Goal: Task Accomplishment & Management: Use online tool/utility

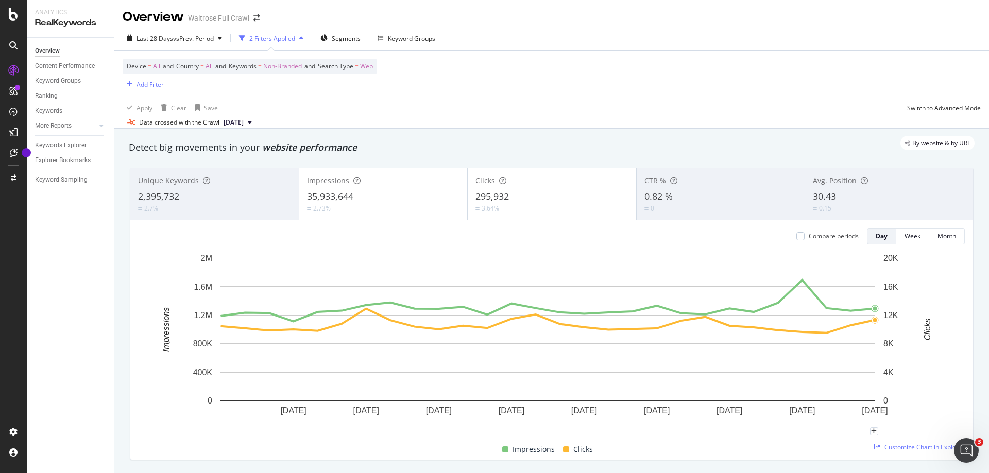
scroll to position [2, 0]
click at [66, 115] on div "SiteCrawler" at bounding box center [56, 116] width 37 height 10
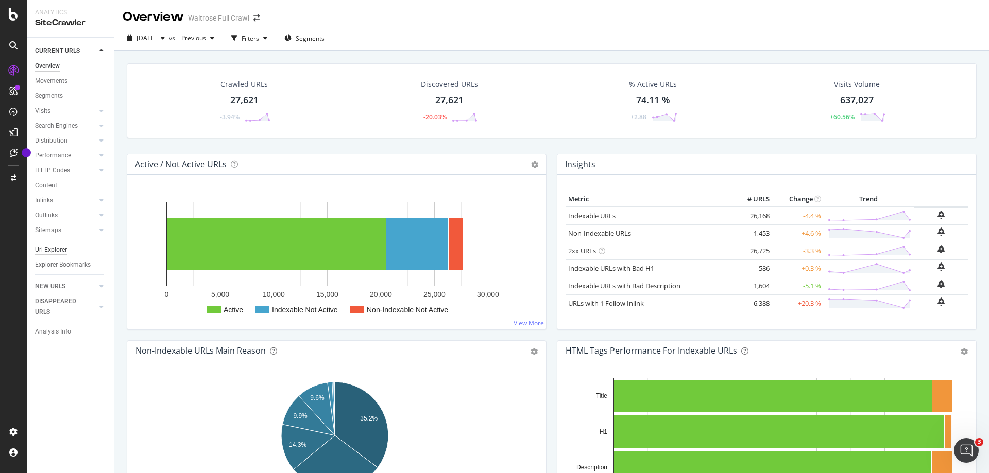
click at [45, 250] on div "Url Explorer" at bounding box center [51, 250] width 32 height 11
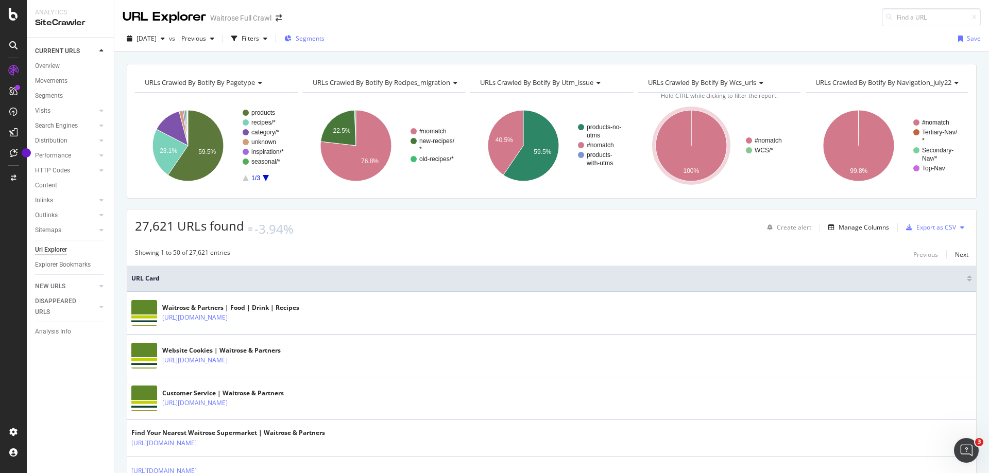
click at [322, 44] on div "Segments" at bounding box center [304, 38] width 40 height 15
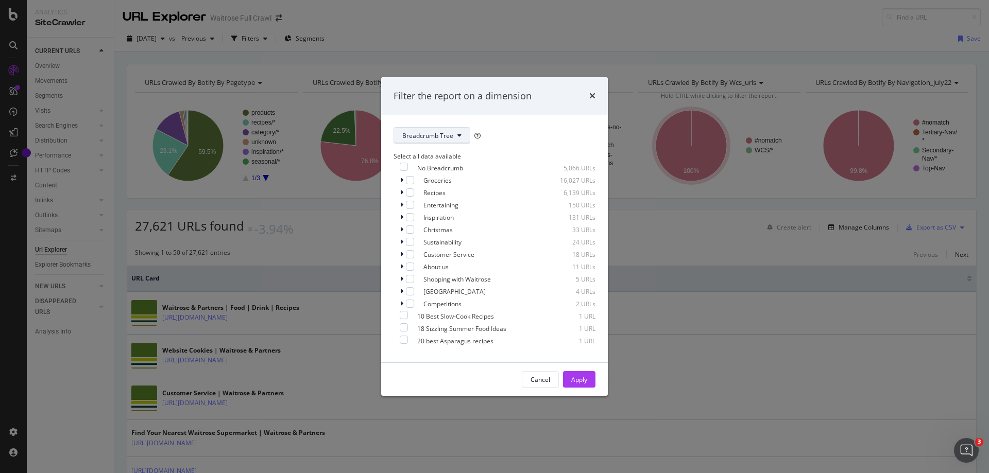
click at [442, 133] on span "Breadcrumb Tree" at bounding box center [427, 135] width 51 height 9
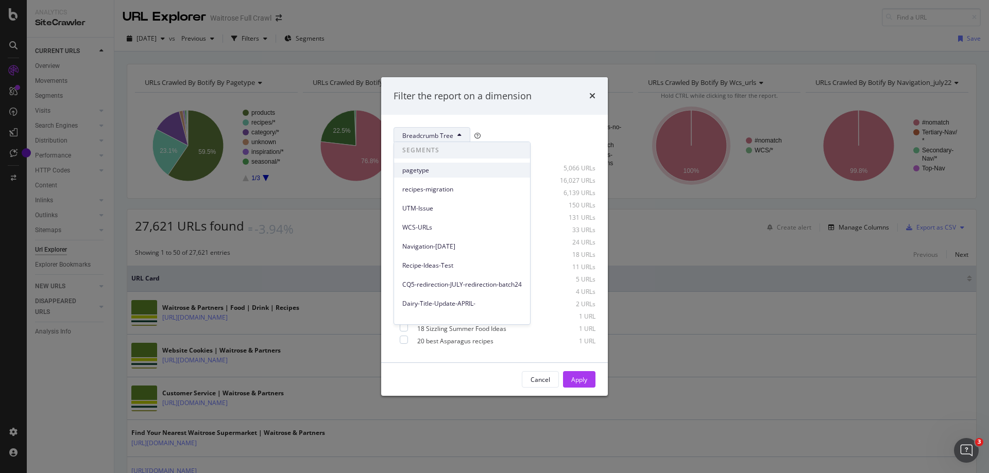
click at [425, 172] on span "pagetype" at bounding box center [461, 170] width 119 height 9
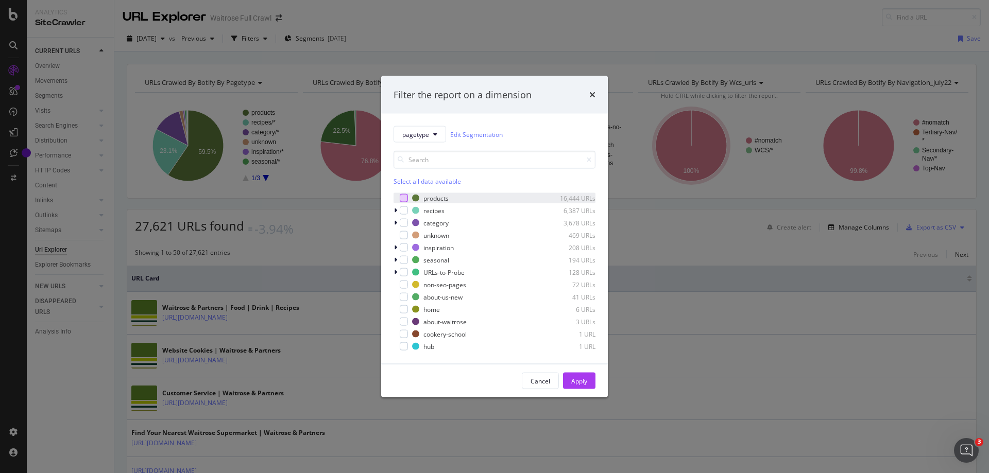
click at [403, 196] on div "modal" at bounding box center [404, 198] width 8 height 8
click at [581, 380] on div "Apply" at bounding box center [579, 380] width 16 height 9
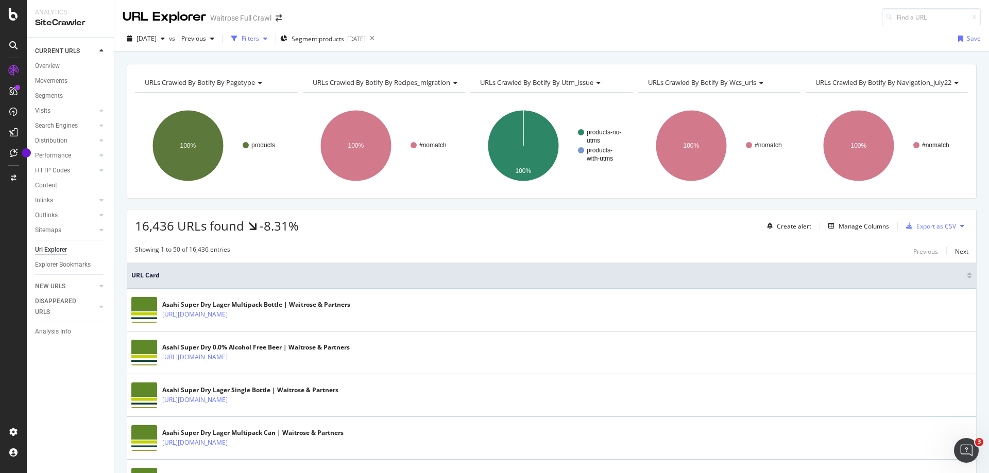
click at [271, 37] on div "button" at bounding box center [265, 39] width 12 height 6
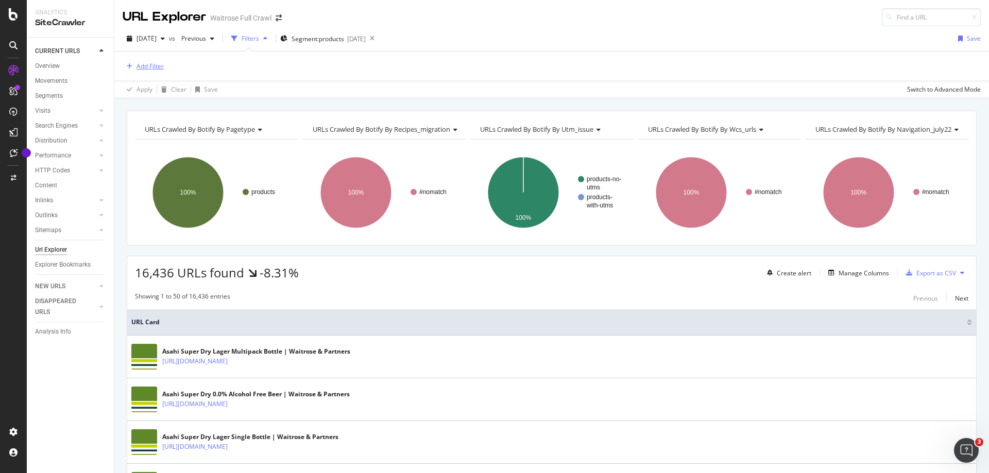
click at [150, 65] on div "Add Filter" at bounding box center [149, 66] width 27 height 9
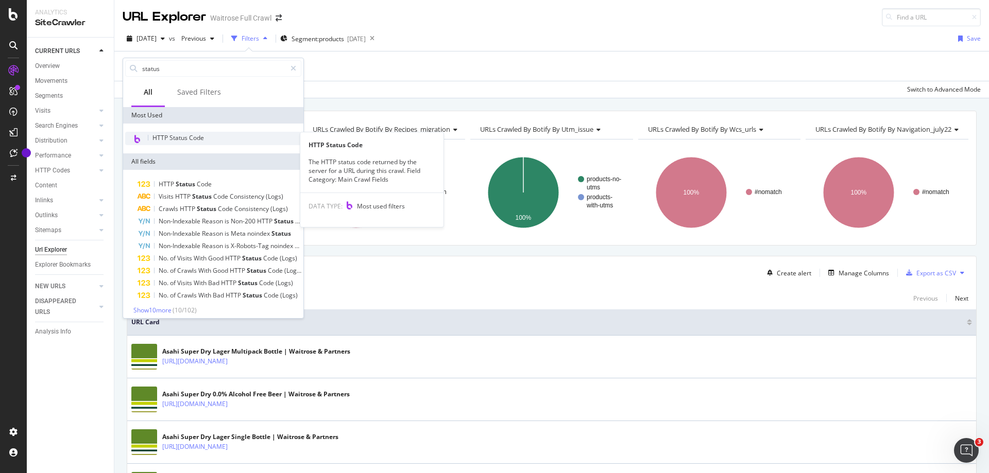
type input "status"
click at [191, 140] on span "HTTP Status Code" at bounding box center [178, 137] width 52 height 9
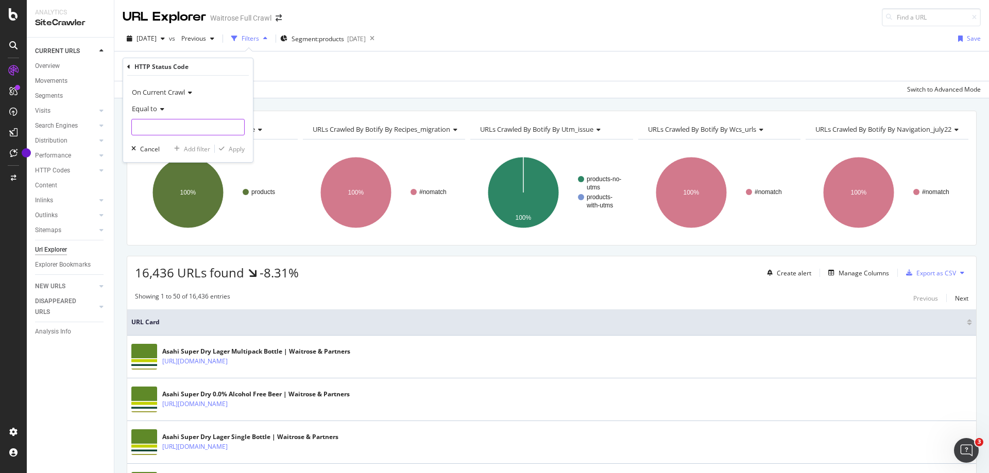
click at [175, 129] on input "number" at bounding box center [187, 127] width 113 height 16
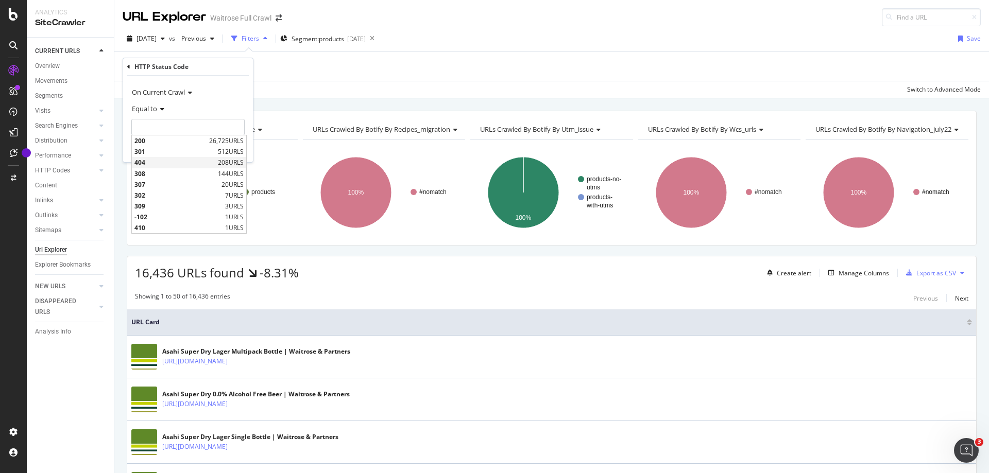
click at [167, 159] on span "404" at bounding box center [174, 162] width 81 height 9
type input "404"
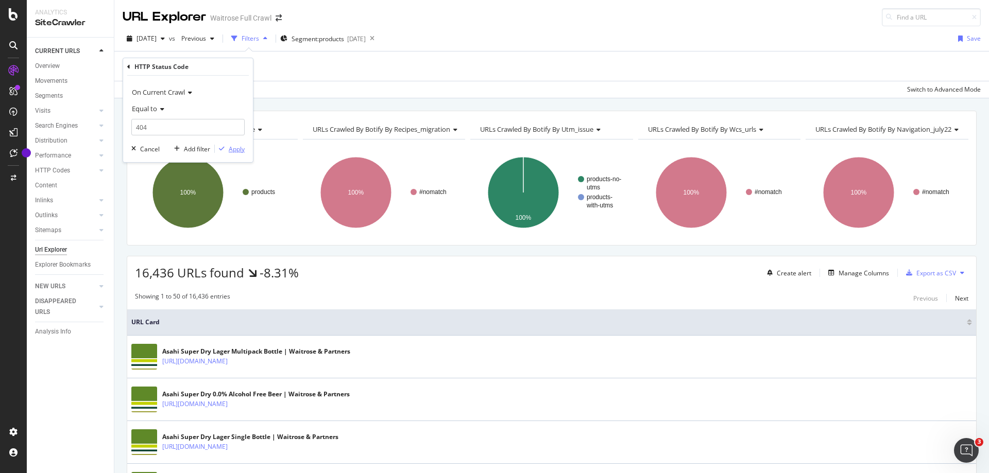
click at [225, 153] on div "Apply" at bounding box center [230, 148] width 30 height 9
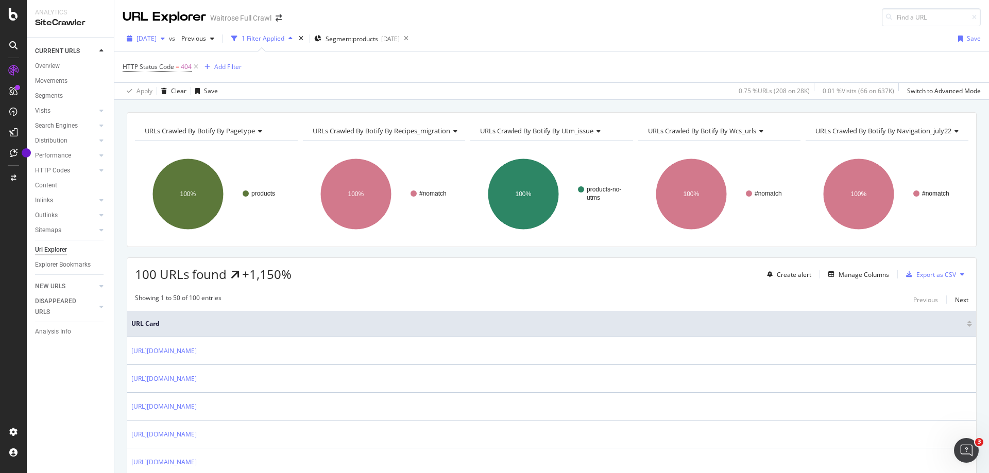
click at [155, 41] on span "[DATE]" at bounding box center [146, 38] width 20 height 9
click at [501, 110] on div "URLs Crawled By Botify By pagetype Chart (by Value) Table Expand Export as CSV …" at bounding box center [551, 112] width 875 height 25
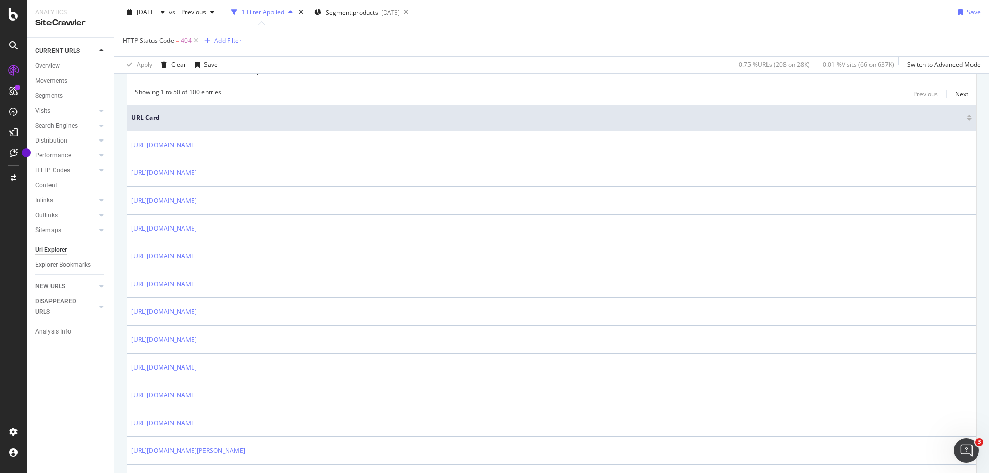
scroll to position [52, 0]
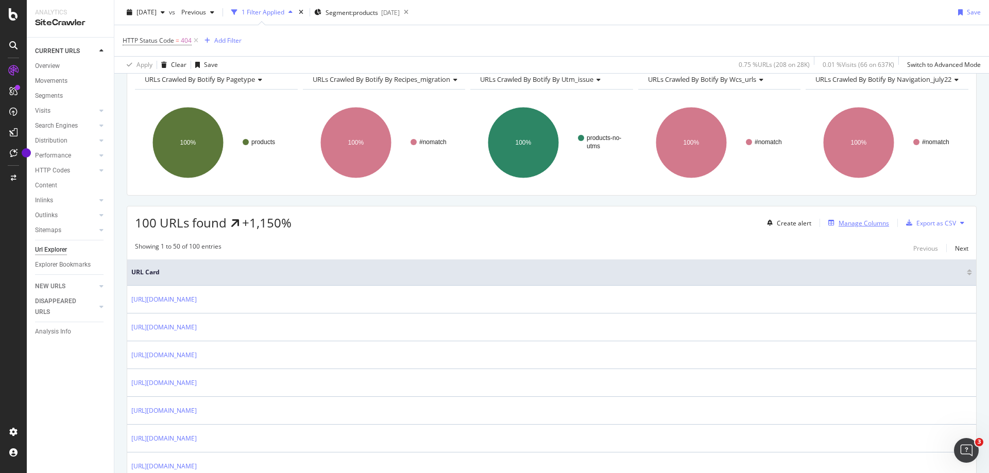
click at [843, 220] on div "Manage Columns" at bounding box center [863, 223] width 50 height 9
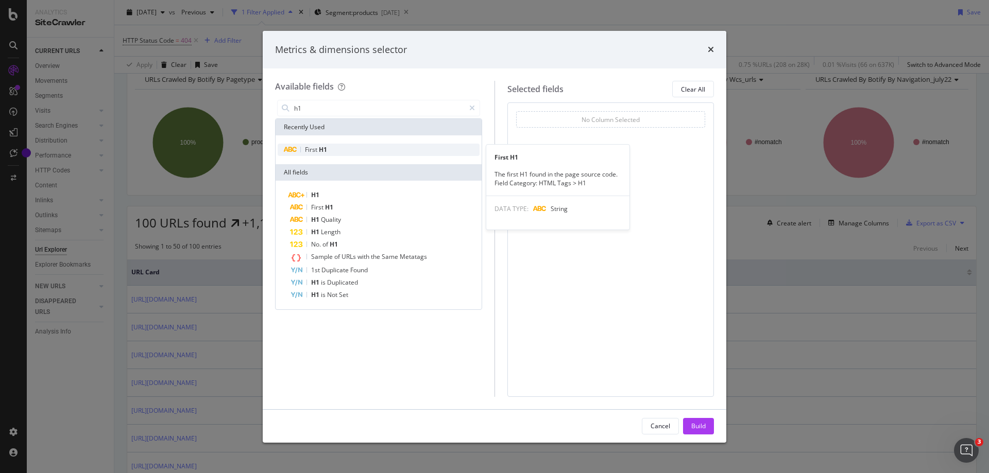
click at [336, 149] on div "First H1" at bounding box center [379, 150] width 202 height 12
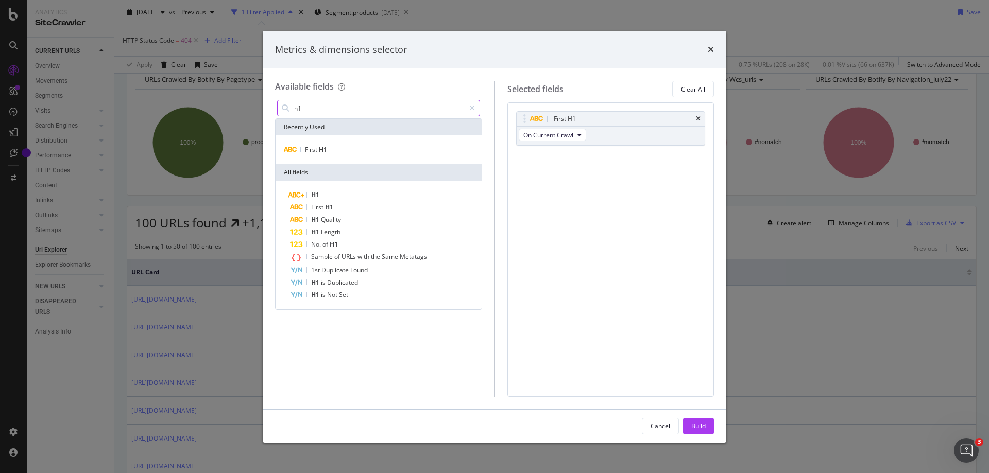
click at [325, 108] on input "h1" at bounding box center [379, 107] width 172 height 15
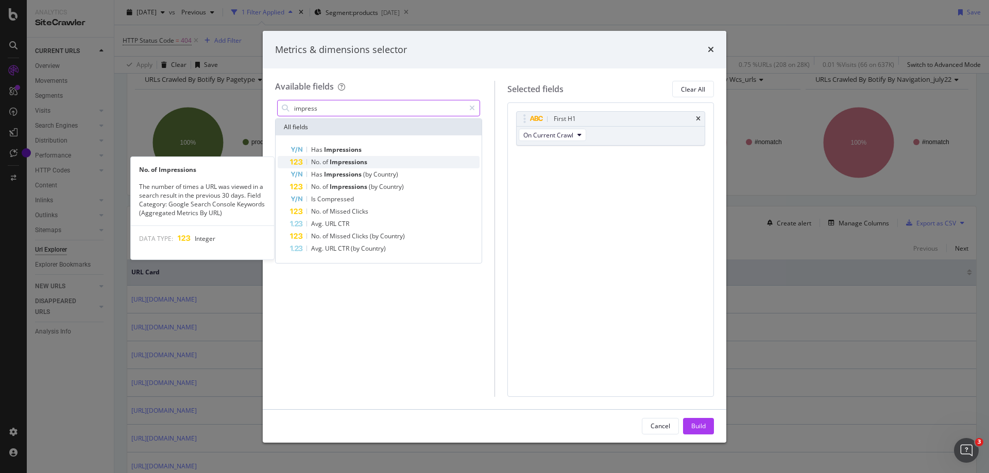
type input "impress"
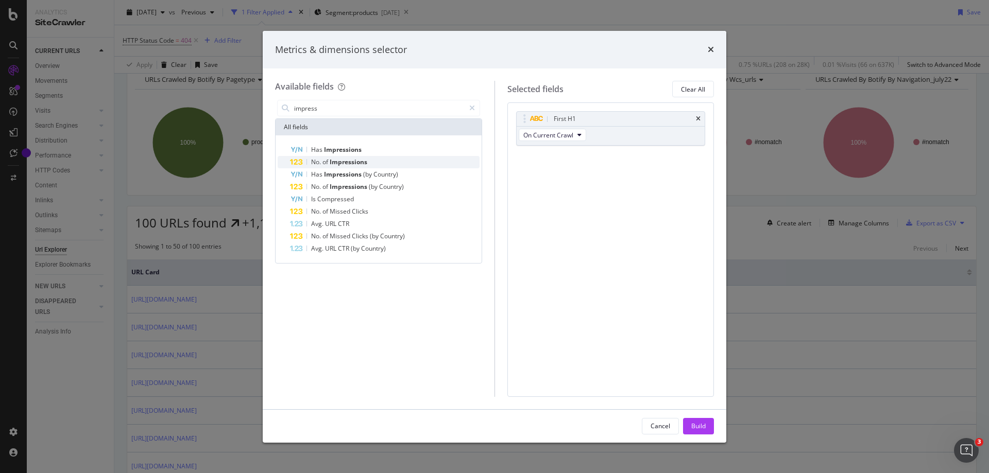
click at [339, 163] on span "Impressions" at bounding box center [349, 162] width 38 height 9
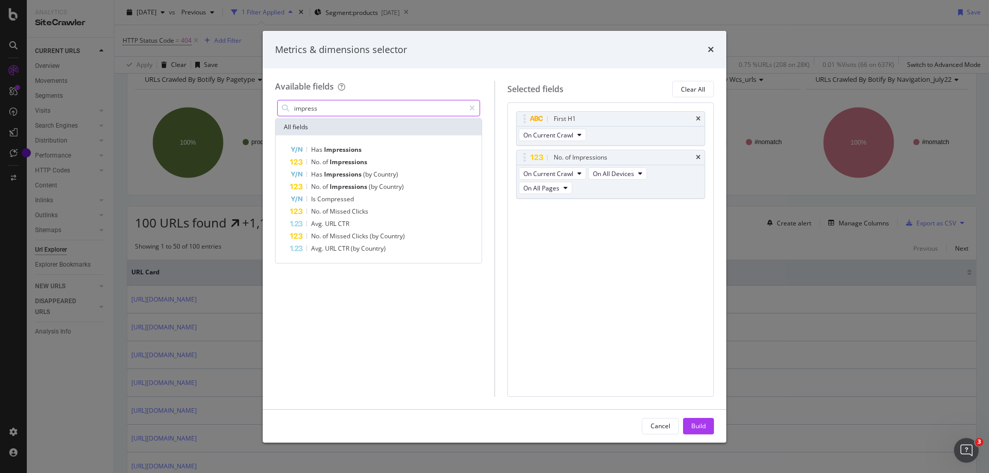
click at [322, 106] on input "impress" at bounding box center [379, 107] width 172 height 15
click at [471, 108] on icon "modal" at bounding box center [472, 108] width 6 height 7
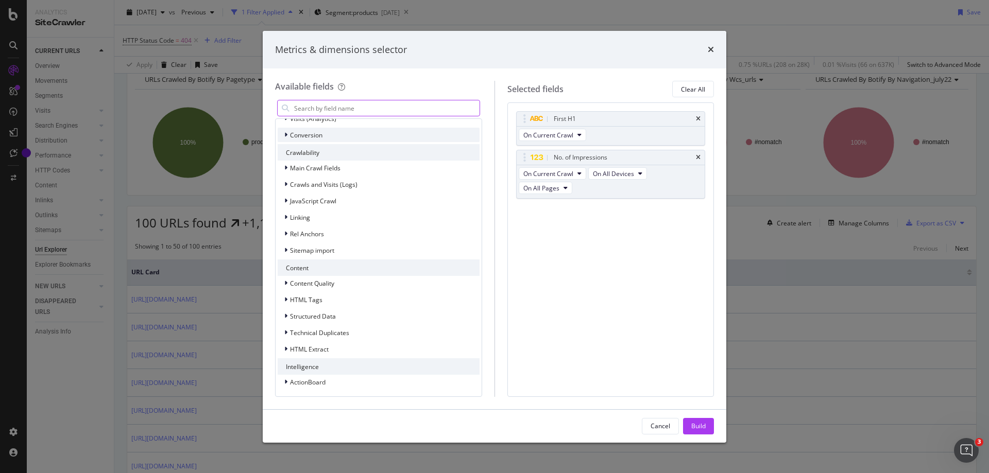
scroll to position [243, 0]
click at [320, 346] on span "HTML Extract" at bounding box center [309, 348] width 39 height 9
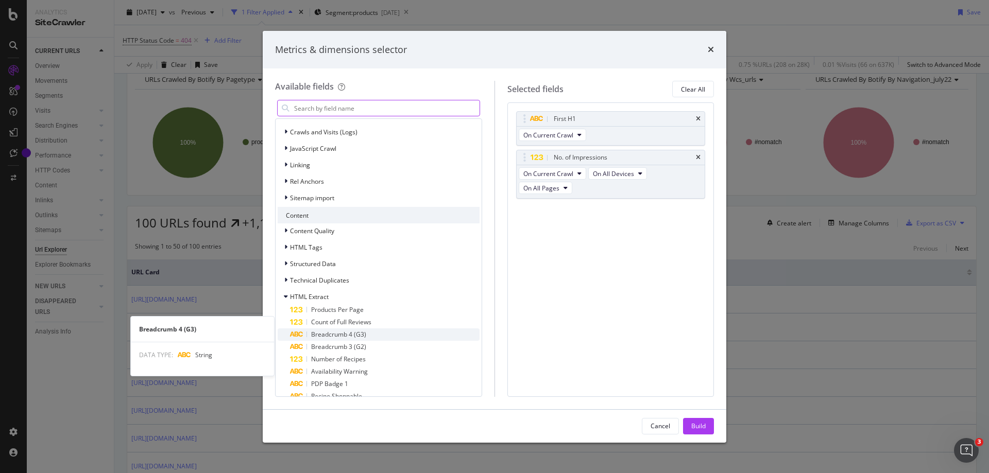
scroll to position [346, 0]
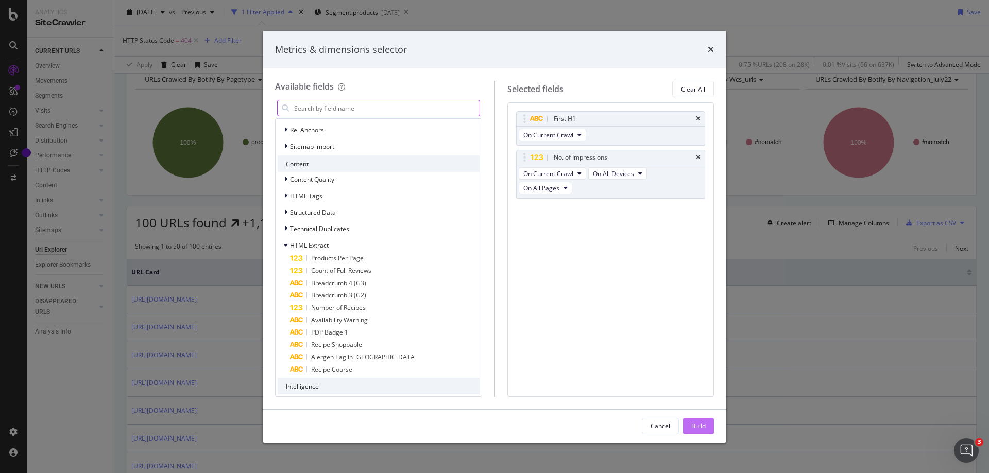
click at [703, 427] on div "Build" at bounding box center [698, 426] width 14 height 9
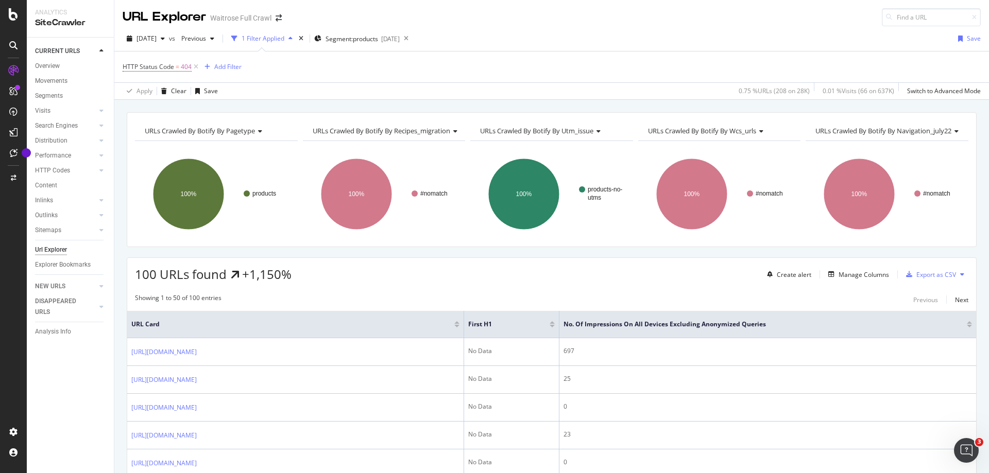
scroll to position [52, 0]
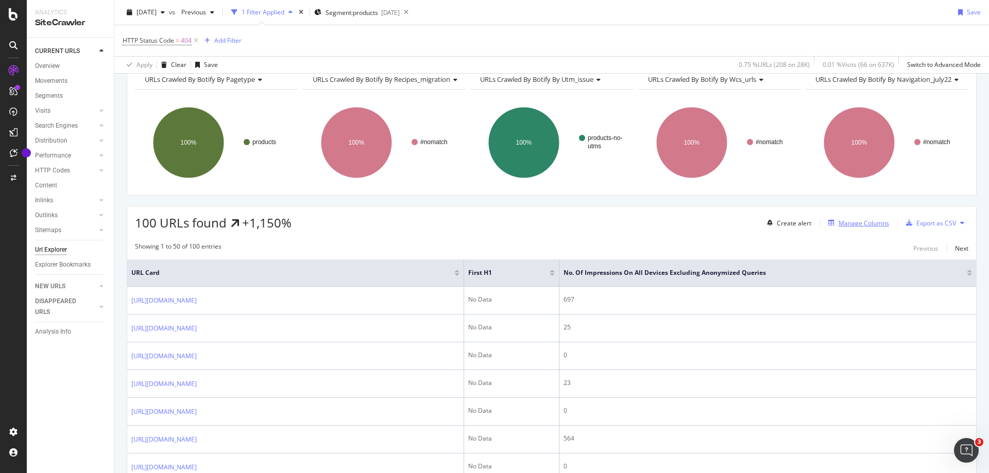
click at [862, 223] on div "Manage Columns" at bounding box center [863, 223] width 50 height 9
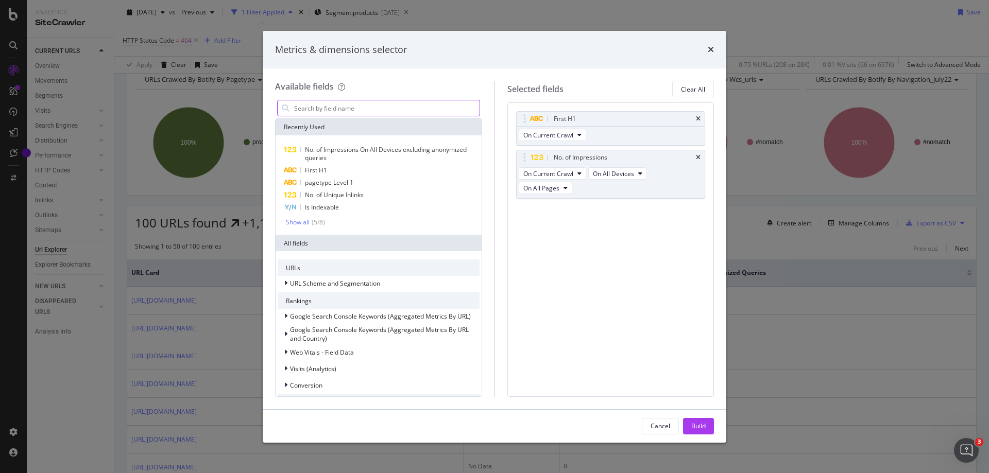
click at [322, 105] on input "modal" at bounding box center [386, 107] width 186 height 15
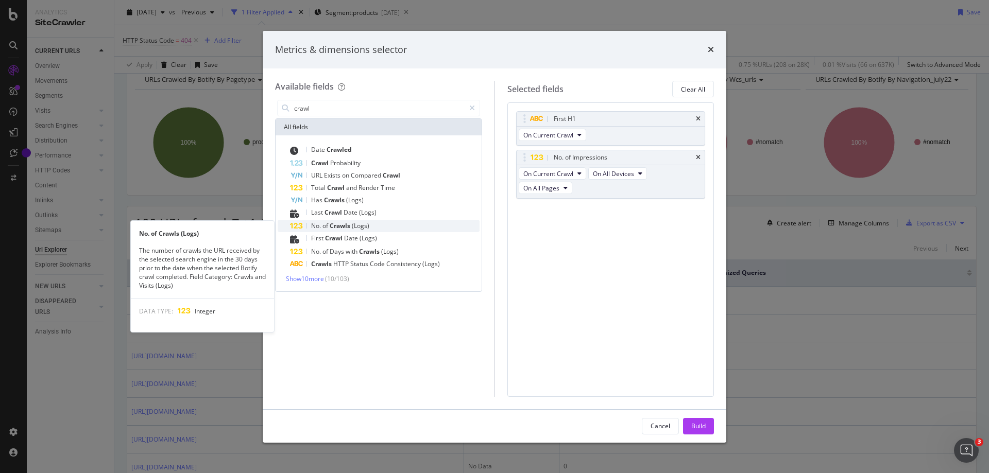
type input "crawl"
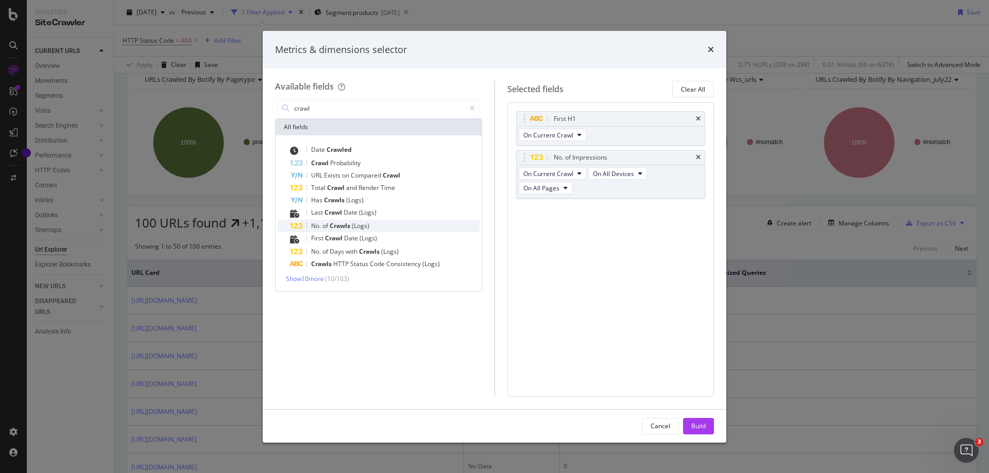
click at [351, 225] on span "Crawls" at bounding box center [341, 225] width 22 height 9
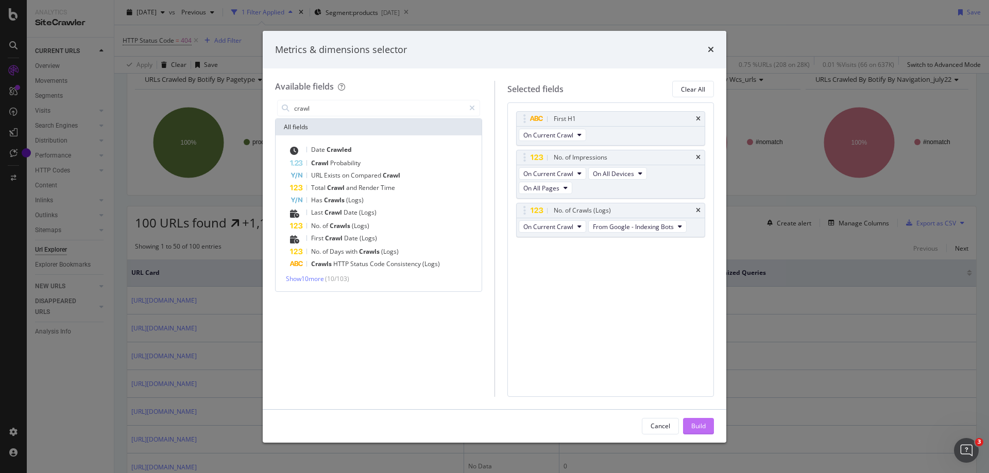
click at [701, 425] on div "Build" at bounding box center [698, 426] width 14 height 9
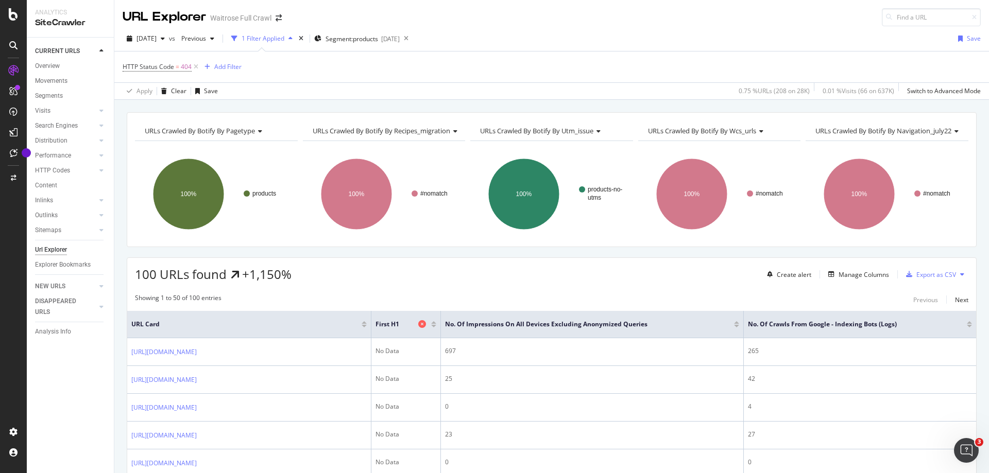
click at [426, 327] on icon at bounding box center [422, 324] width 8 height 8
click at [871, 277] on div "Manage Columns" at bounding box center [863, 274] width 50 height 9
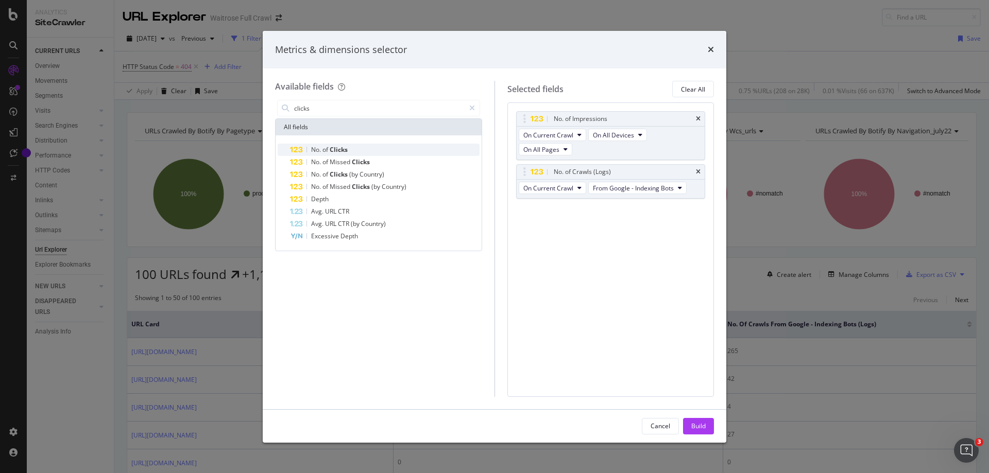
click at [350, 147] on div "No. of Clicks" at bounding box center [385, 150] width 190 height 12
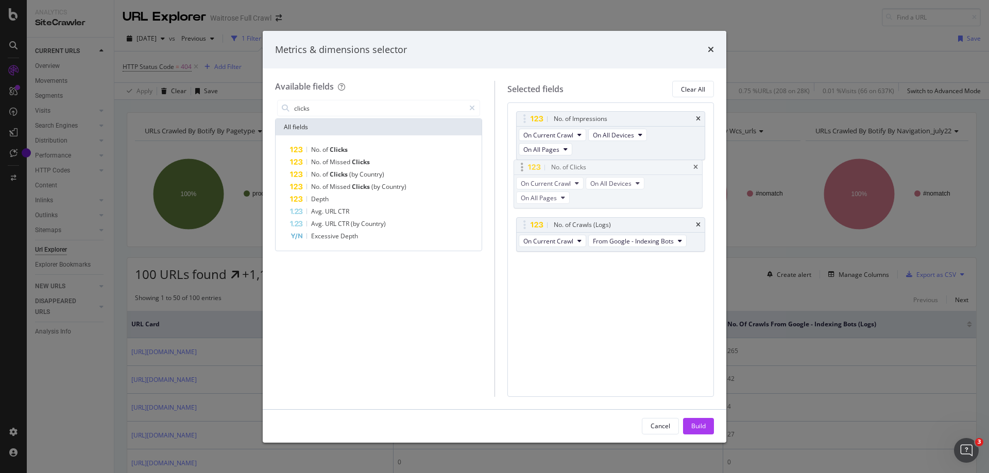
drag, startPoint x: 583, startPoint y: 209, endPoint x: 580, endPoint y: 165, distance: 43.3
click at [580, 165] on body "Analytics SiteCrawler CURRENT URLS Overview Movements Segments Visits Analysis …" at bounding box center [494, 236] width 989 height 473
click at [381, 106] on input "clicks" at bounding box center [379, 107] width 172 height 15
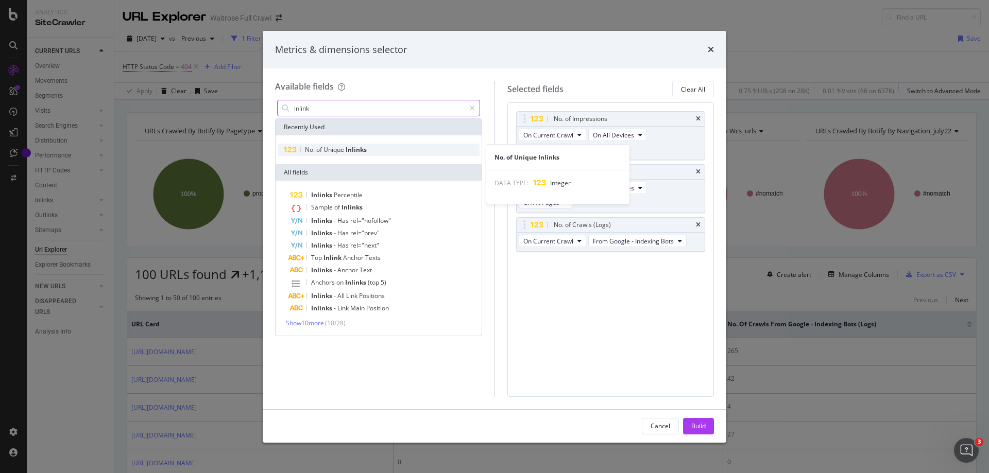
type input "inlink"
click at [384, 145] on div "No. of Unique Inlinks" at bounding box center [379, 150] width 202 height 12
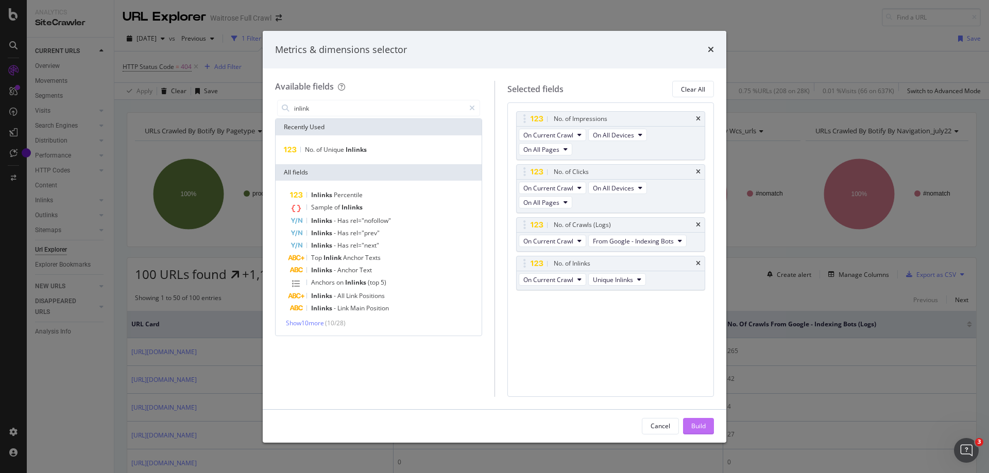
click at [702, 424] on div "Build" at bounding box center [698, 426] width 14 height 9
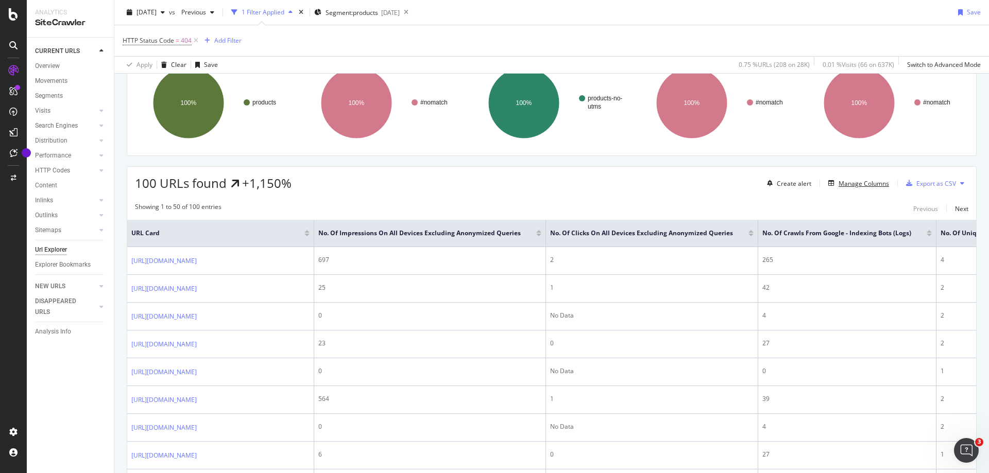
scroll to position [103, 0]
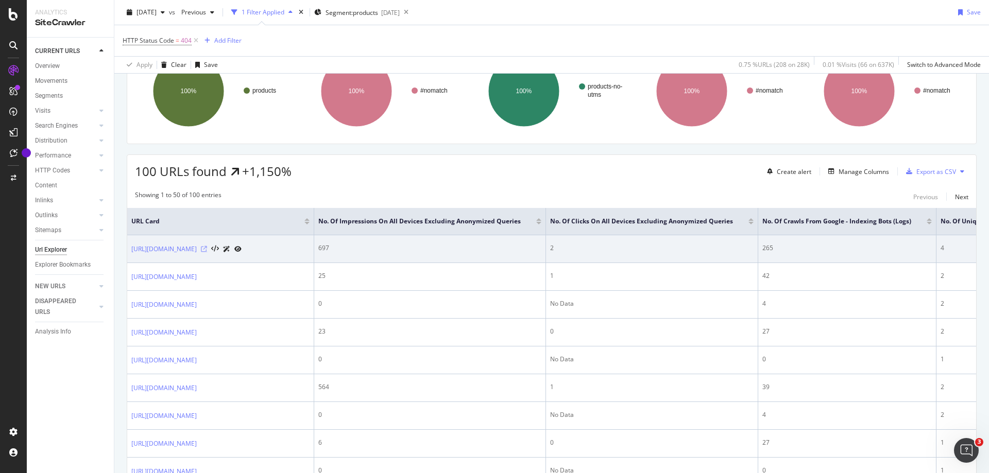
click at [207, 252] on icon at bounding box center [204, 249] width 6 height 6
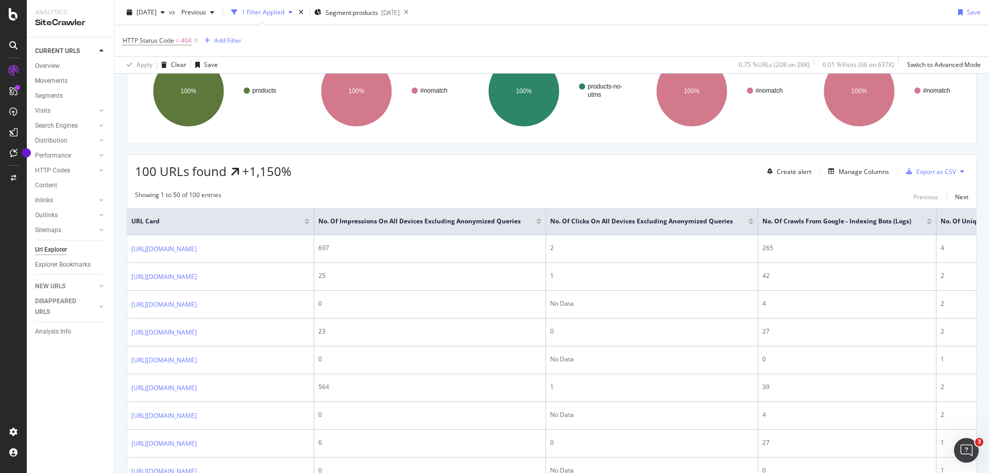
scroll to position [0, 0]
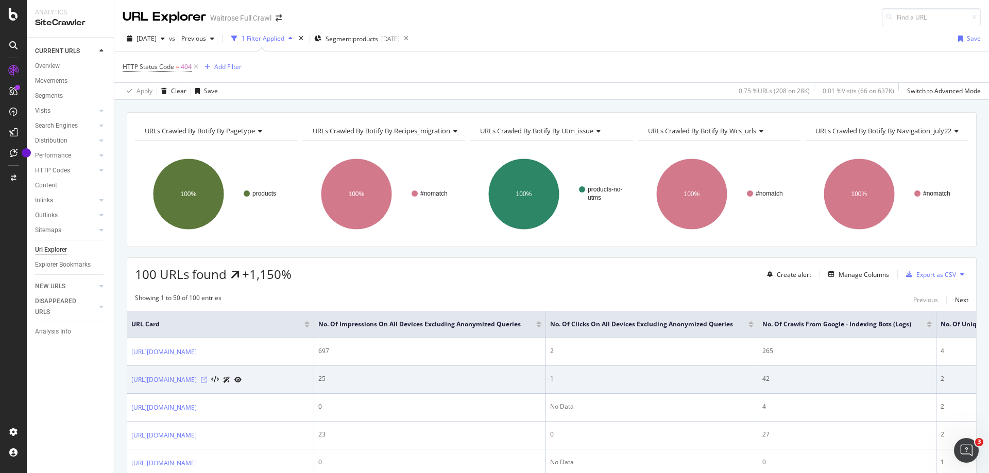
click at [207, 383] on icon at bounding box center [204, 380] width 6 height 6
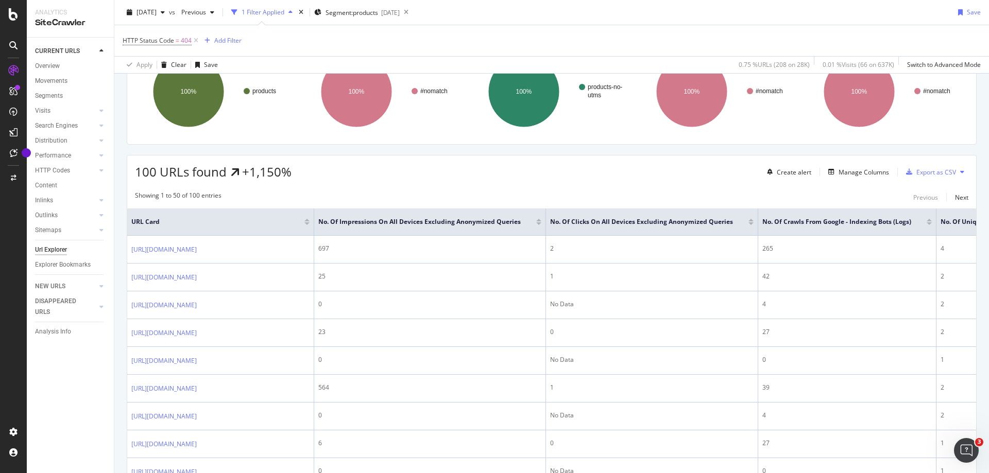
scroll to position [103, 0]
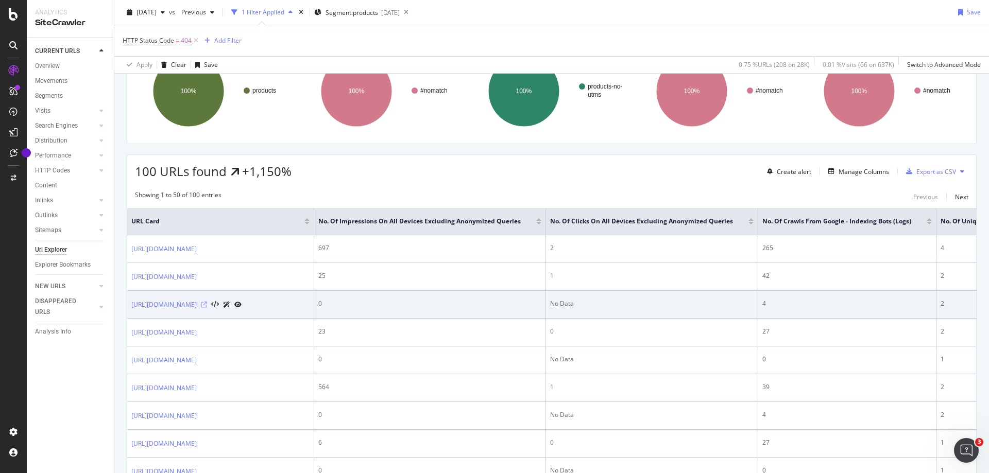
click at [207, 308] on icon at bounding box center [204, 305] width 6 height 6
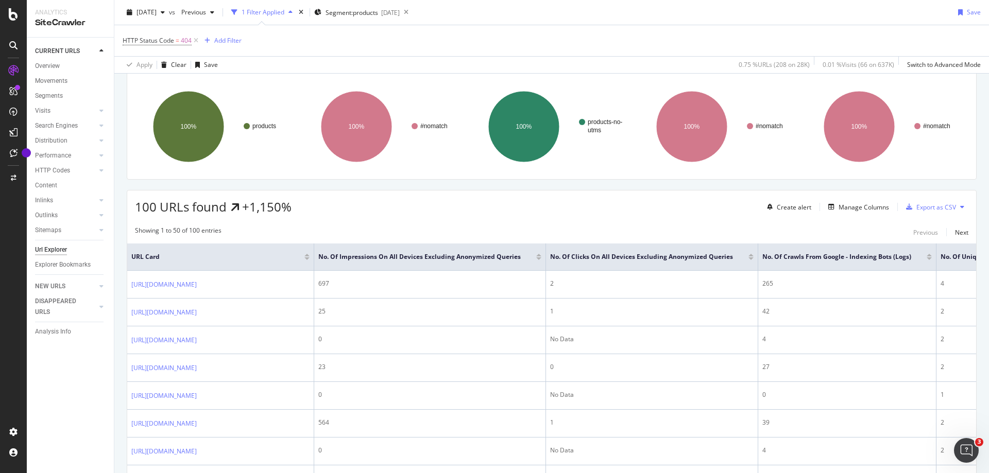
scroll to position [0, 0]
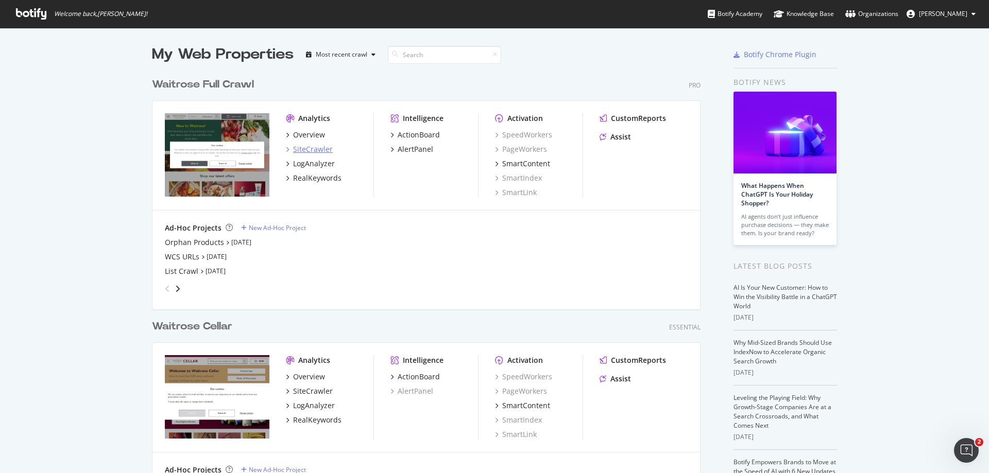
click at [317, 147] on div "SiteCrawler" at bounding box center [313, 149] width 40 height 10
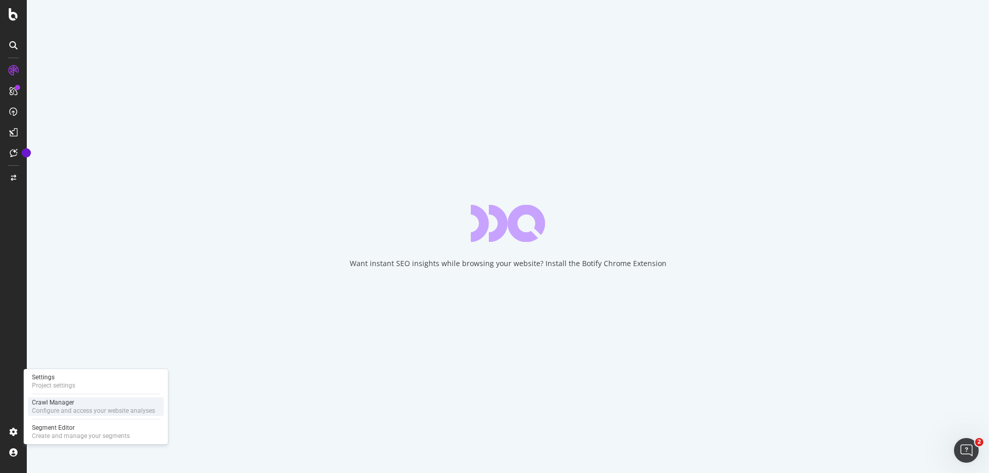
click at [48, 409] on div "Configure and access your website analyses" at bounding box center [93, 411] width 123 height 8
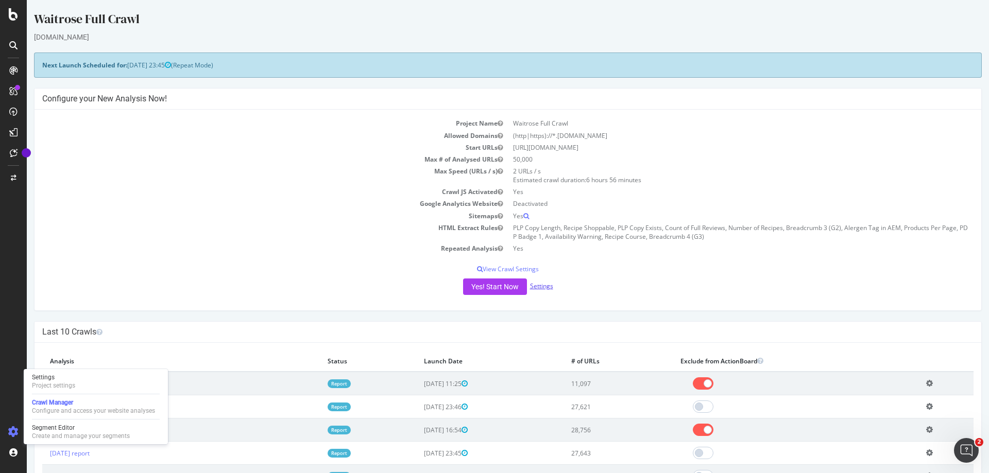
click at [538, 287] on link "Settings" at bounding box center [541, 286] width 23 height 9
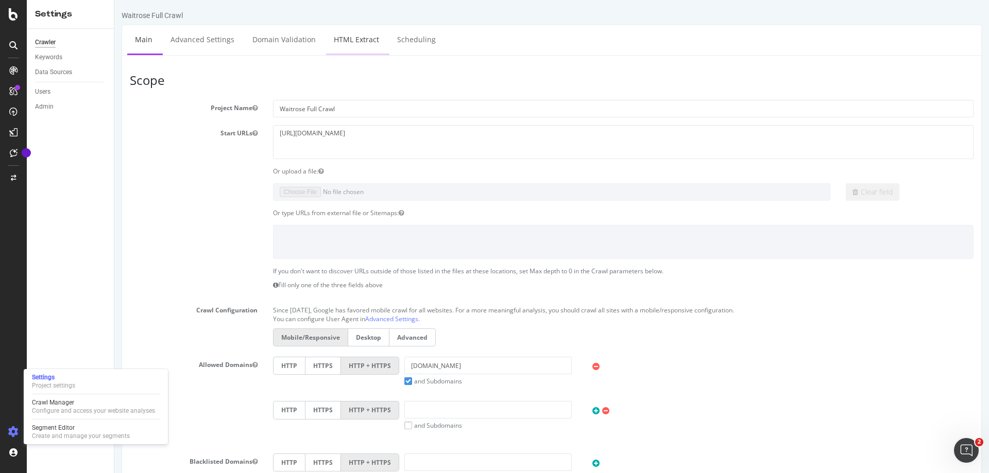
click at [368, 40] on link "HTML Extract" at bounding box center [356, 39] width 61 height 28
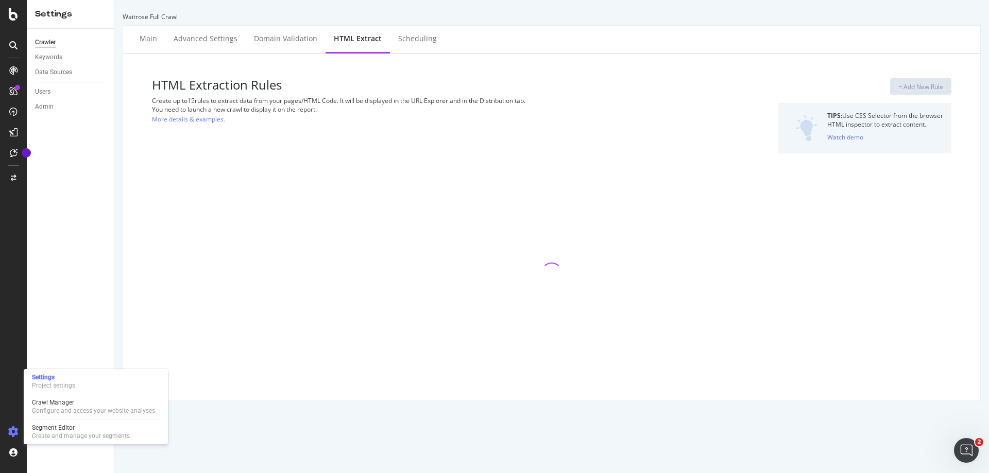
select select "html.length"
select select "exist"
select select "count"
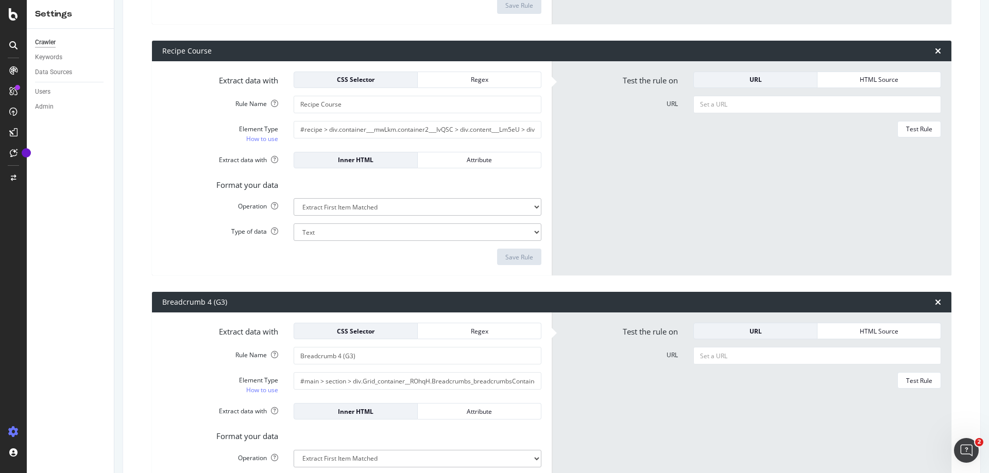
scroll to position [2751, 0]
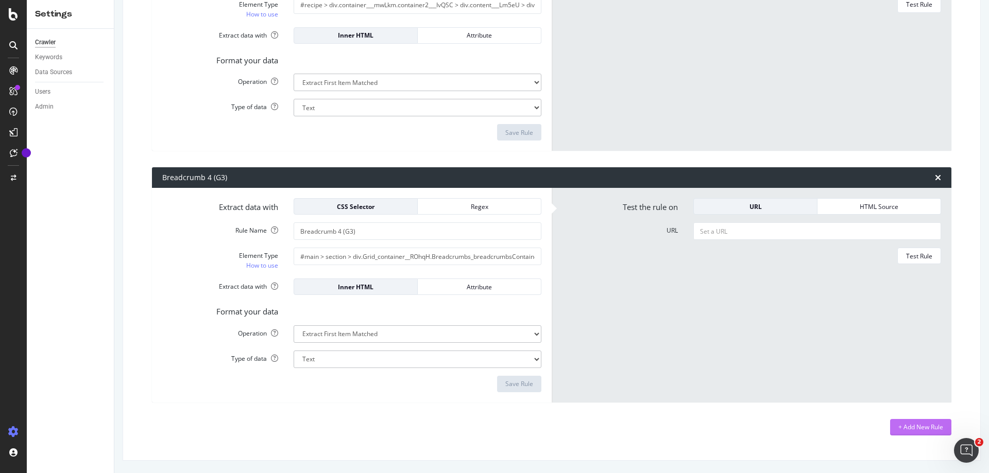
click at [900, 427] on div "+ Add New Rule" at bounding box center [920, 427] width 45 height 9
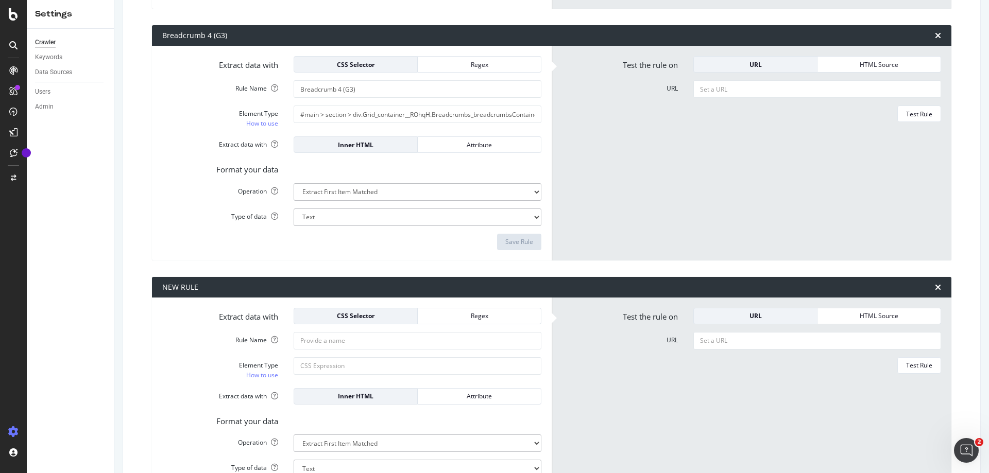
scroll to position [2982, 0]
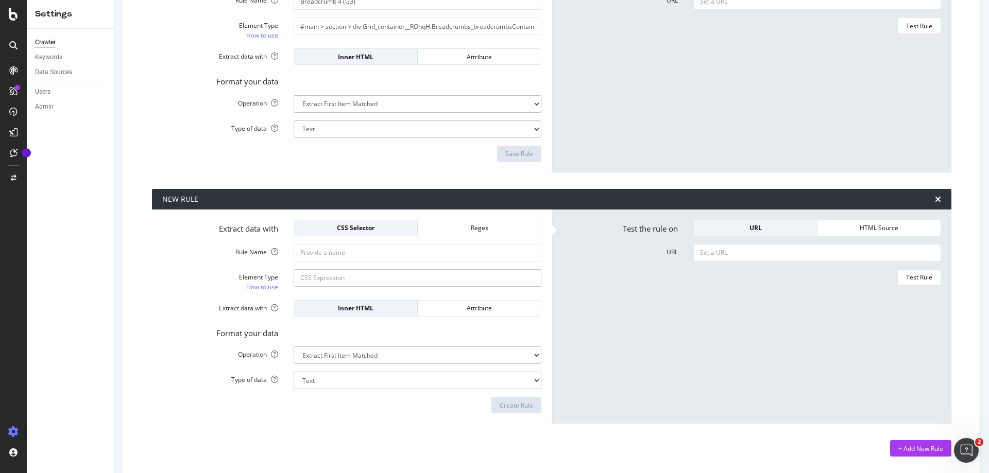
paste input "#summary"
drag, startPoint x: 363, startPoint y: 281, endPoint x: 212, endPoint y: 281, distance: 150.4
click at [212, 281] on div "Element Type How to use #summary" at bounding box center [352, 280] width 395 height 23
paste input "//*[@id="summary"]"
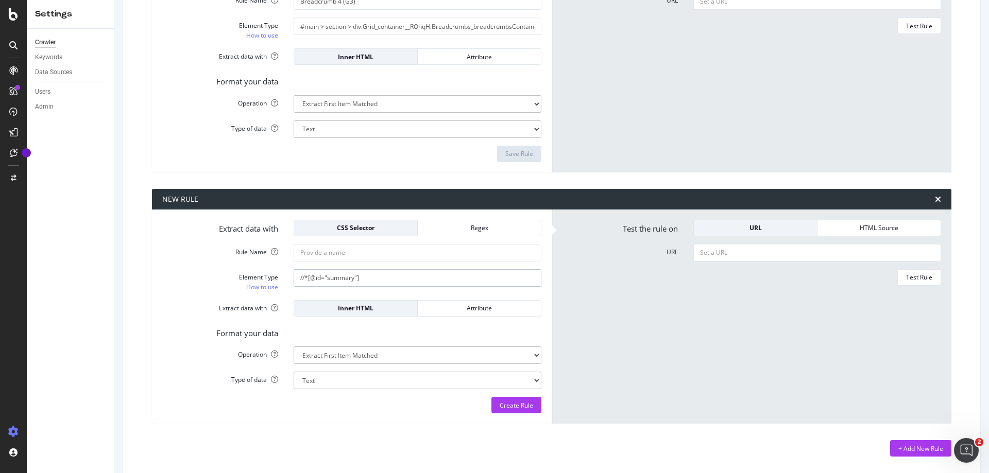
drag, startPoint x: 406, startPoint y: 279, endPoint x: 180, endPoint y: 278, distance: 225.6
click at [180, 278] on div "Element Type How to use //*[@id="summary"]" at bounding box center [352, 280] width 395 height 23
drag, startPoint x: 421, startPoint y: 282, endPoint x: 126, endPoint y: 281, distance: 295.1
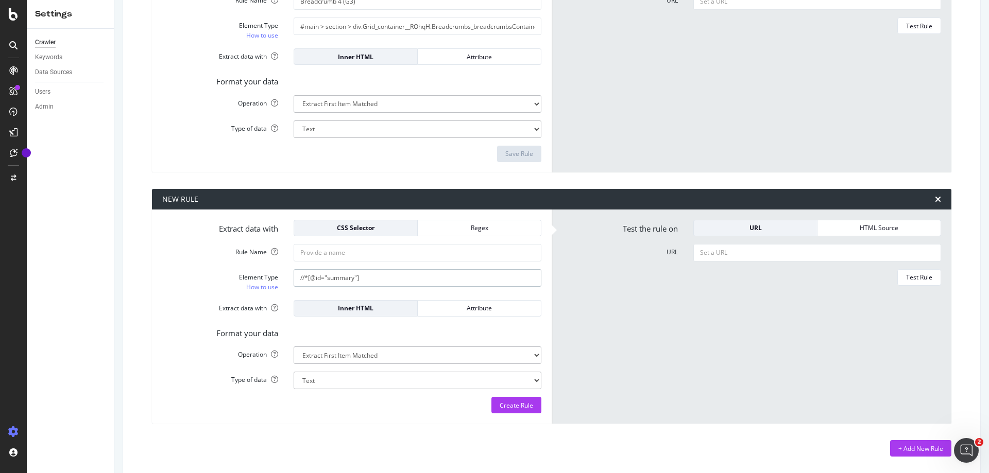
paste input "#summary"
type input "#summary"
drag, startPoint x: 371, startPoint y: 285, endPoint x: 237, endPoint y: 280, distance: 134.5
click at [237, 280] on div "Element Type How to use #summary" at bounding box center [352, 280] width 395 height 23
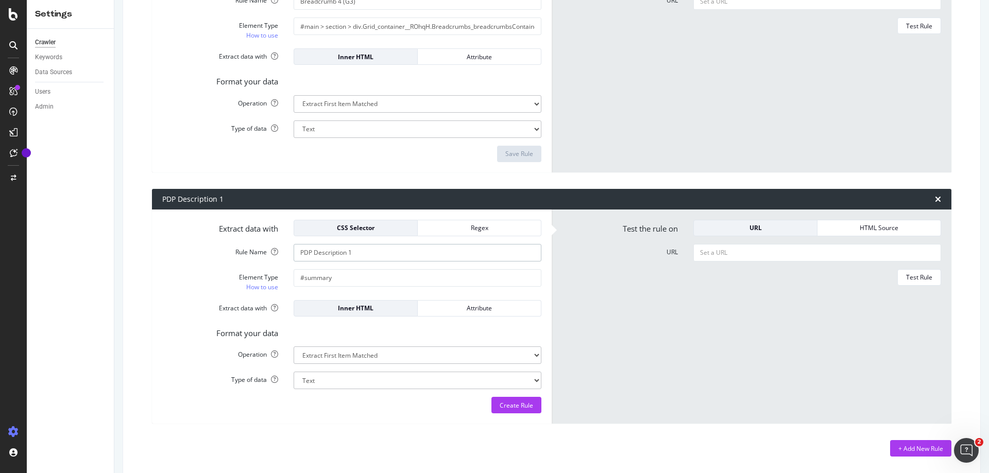
type input "PDP Description Summary"
drag, startPoint x: 348, startPoint y: 277, endPoint x: 192, endPoint y: 277, distance: 156.1
click at [192, 277] on div "Element Type How to use #summary" at bounding box center [352, 280] width 395 height 23
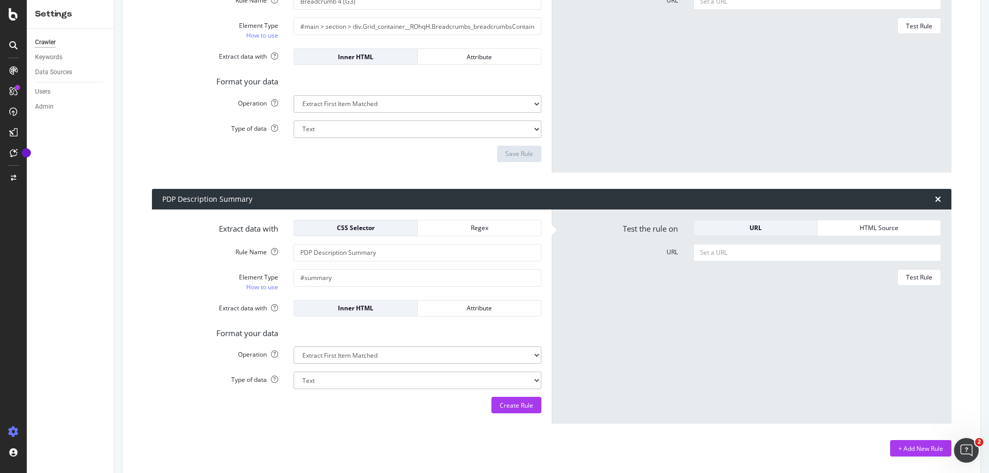
paste input "https://www.waitrose.com/ecom/products/no1-raw-red-shrimp-monkfish-with-pil-pil…"
type input "https://www.waitrose.com/ecom/products/no1-raw-red-shrimp-monkfish-with-pil-pil…"
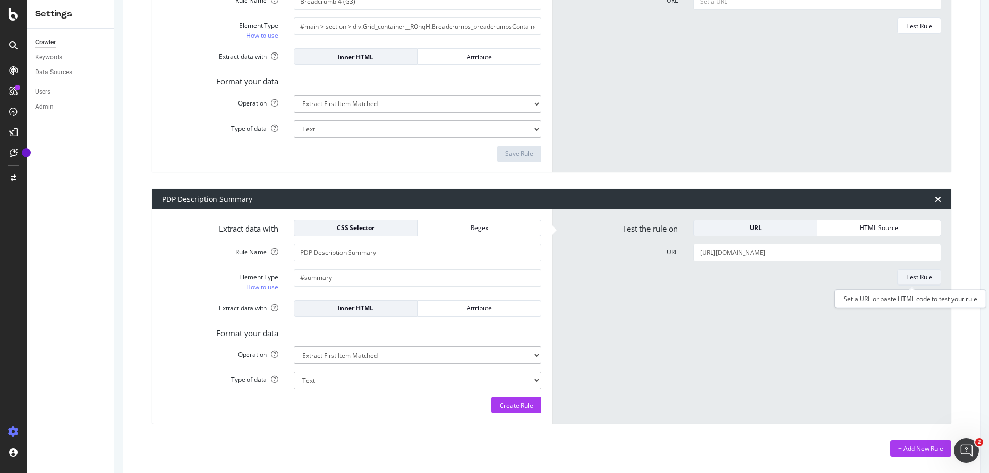
click at [906, 277] on div "Test Rule" at bounding box center [919, 277] width 26 height 9
type input "PDP Description - Summary"
click at [736, 281] on textarea "Raw, peeled Argentinian red shrimp and skinless, boneless monkfish fillet chunk…" at bounding box center [817, 281] width 248 height 25
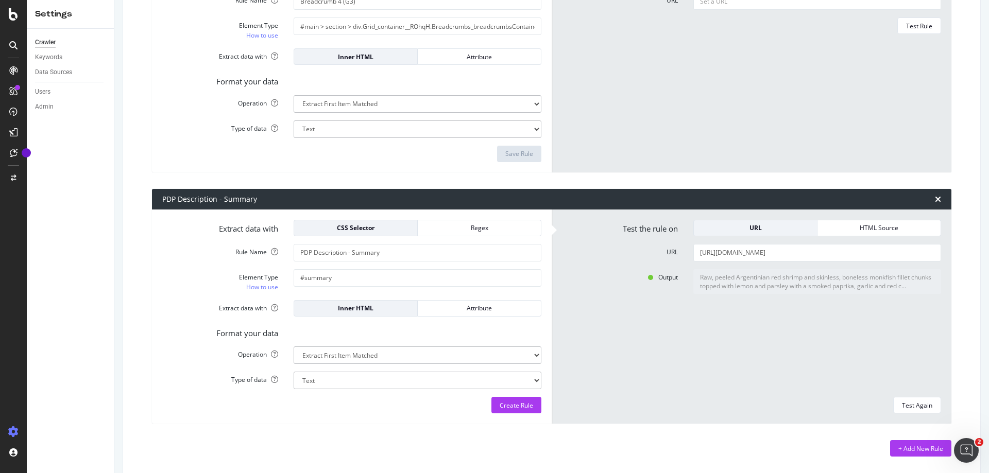
click at [737, 286] on textarea "Raw, peeled Argentinian red shrimp and skinless, boneless monkfish fillet chunk…" at bounding box center [817, 281] width 248 height 25
drag, startPoint x: 695, startPoint y: 277, endPoint x: 977, endPoint y: 305, distance: 283.7
click at [977, 305] on div "Waitrose Full Crawl Main Advanced Settings Domain Validation HTML Extract Sched…" at bounding box center [551, 236] width 875 height 473
click at [782, 317] on div "Raw, peeled Argentinian red shrimp and skinless, boneless monkfish fillet chunk…" at bounding box center [817, 329] width 263 height 121
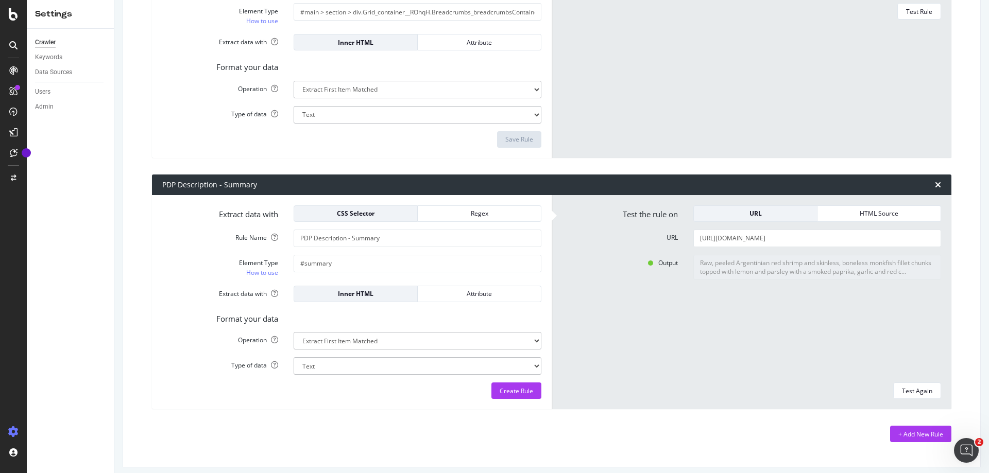
scroll to position [3003, 0]
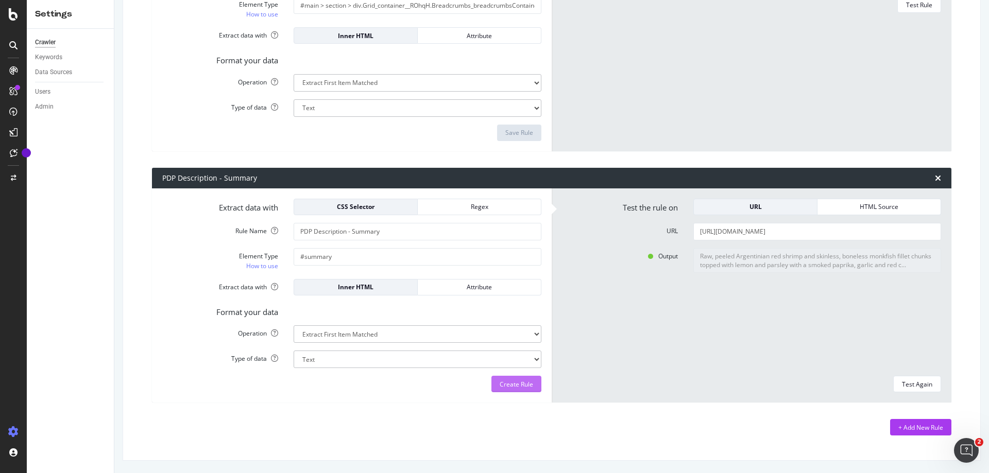
click at [509, 385] on div "Create Rule" at bounding box center [516, 384] width 33 height 9
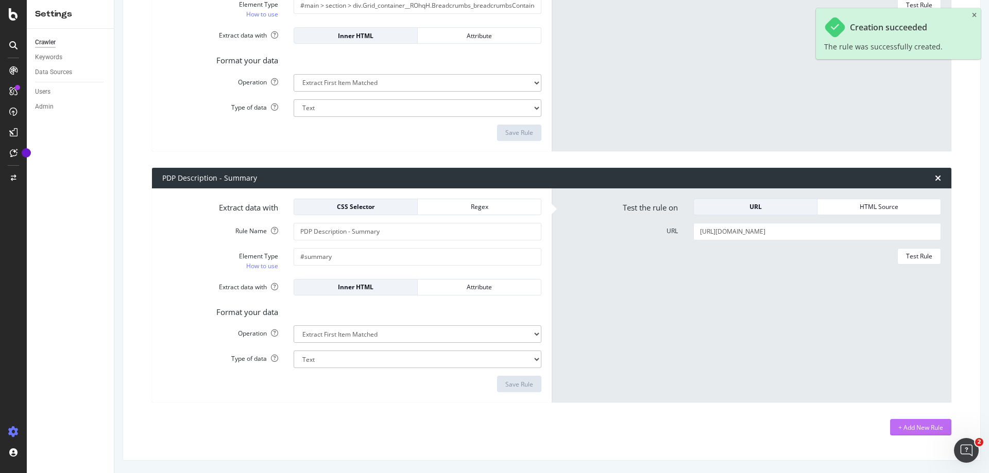
click at [911, 428] on div "+ Add New Rule" at bounding box center [920, 427] width 45 height 9
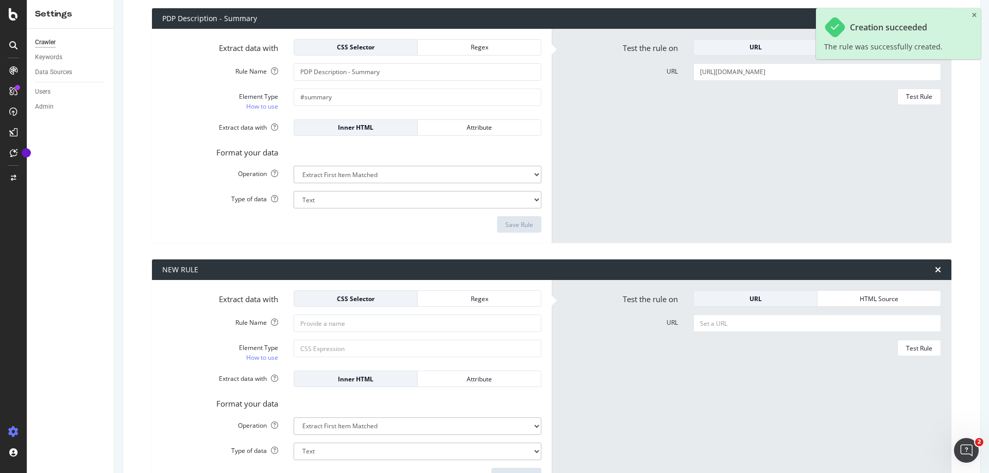
scroll to position [3233, 0]
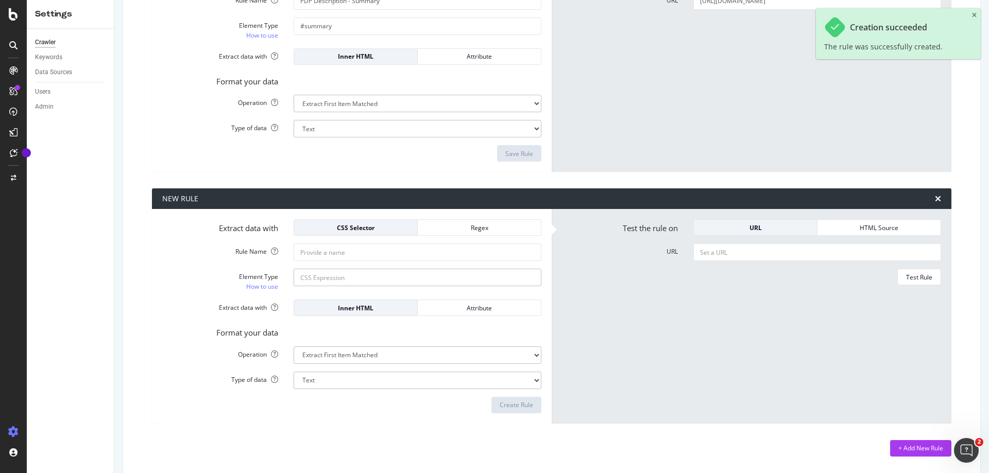
paste input "#marketingDescription"
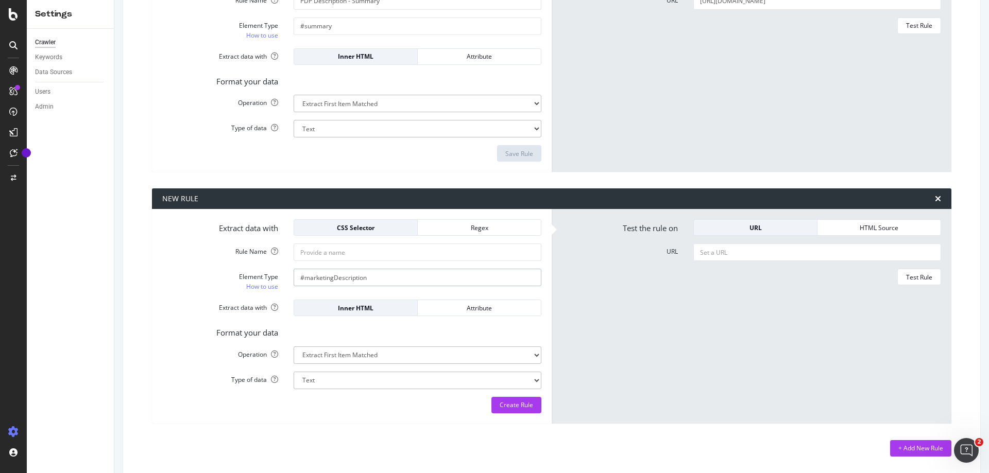
scroll to position [3130, 0]
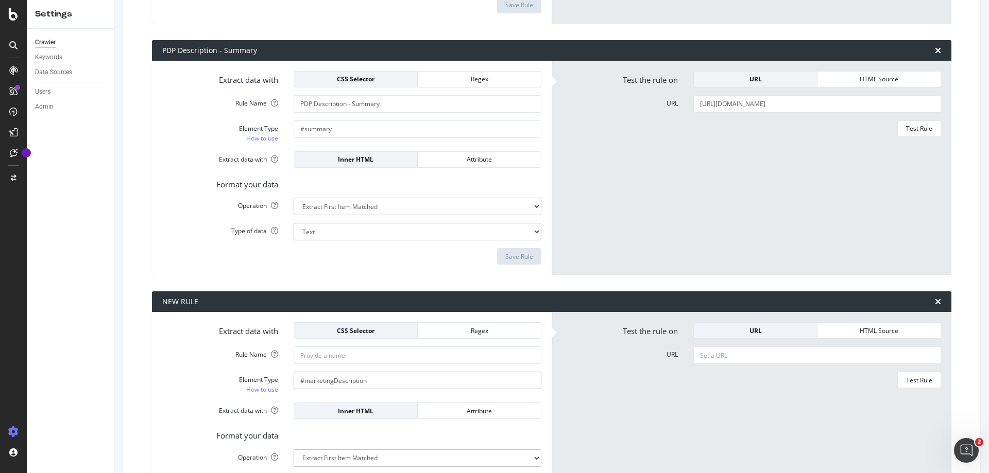
type input "#marketingDescription"
paste input "https://www.waitrose.com/ecom/products/no1-raw-red-shrimp-monkfish-with-pil-pil…"
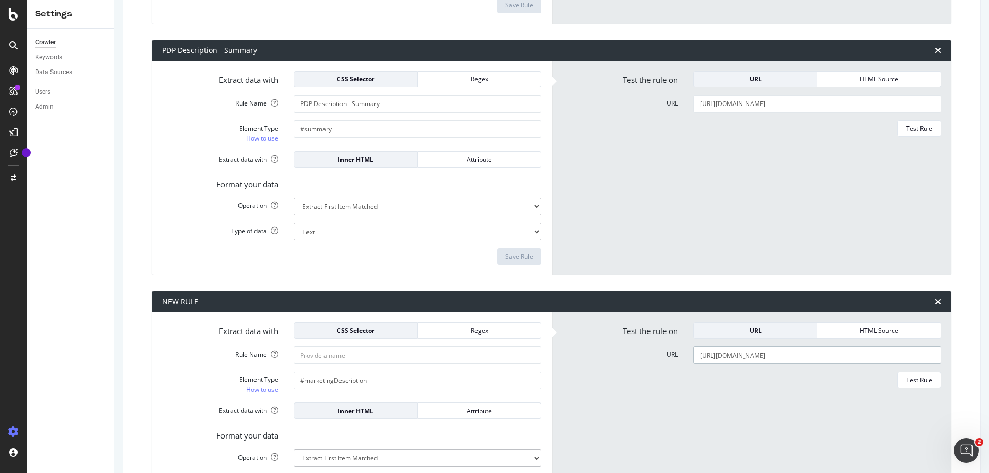
type input "https://www.waitrose.com/ecom/products/no1-raw-red-shrimp-monkfish-with-pil-pil…"
type input "Product Description - Marketing"
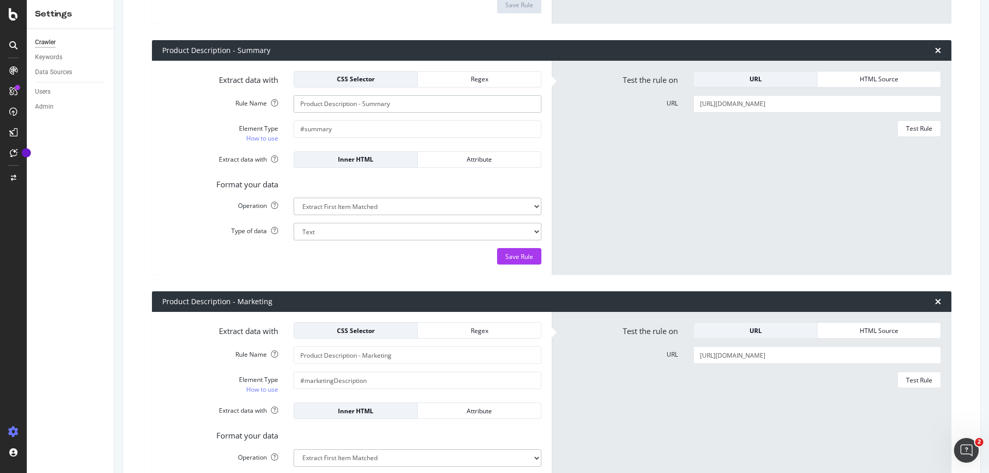
type input "Product Description - Summary"
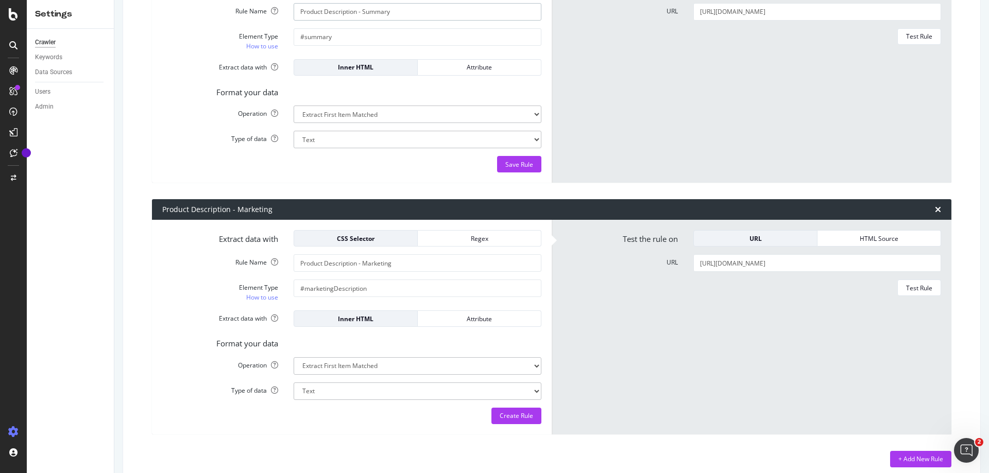
scroll to position [3233, 0]
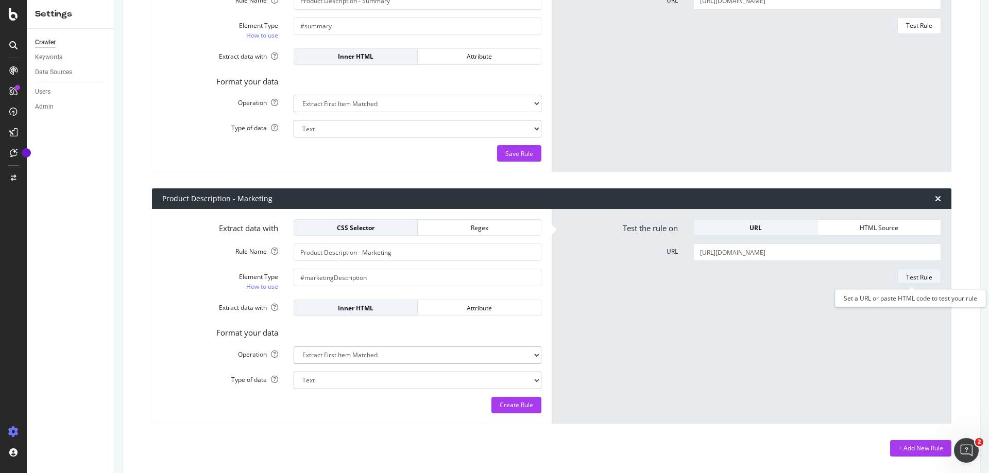
click at [906, 281] on div "Test Rule" at bounding box center [919, 277] width 26 height 9
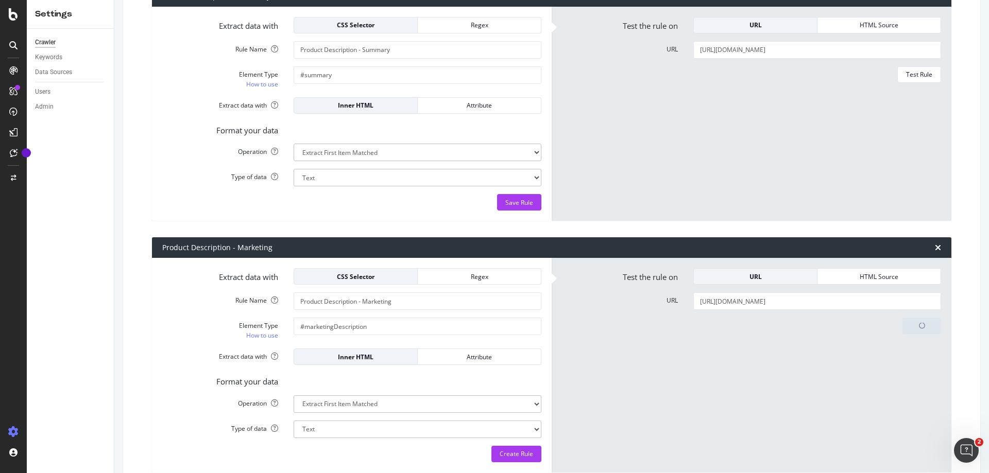
scroll to position [3130, 0]
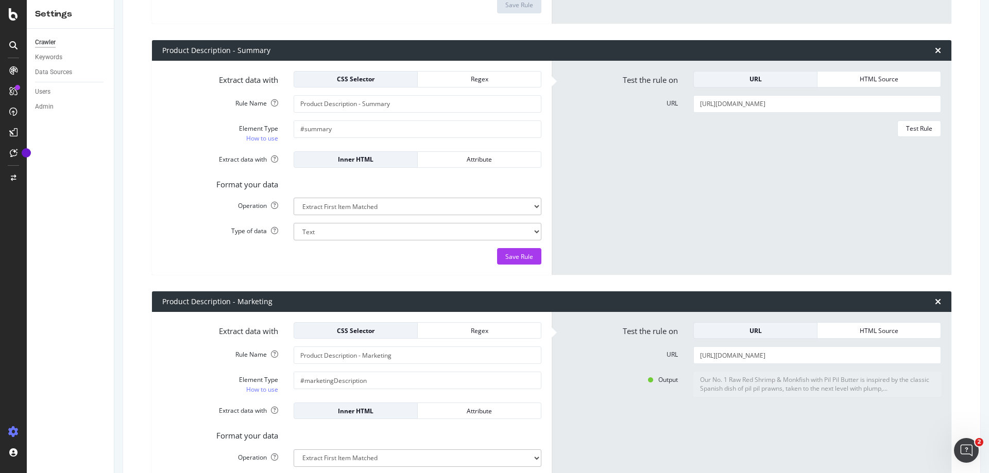
click at [845, 389] on textarea "Our No. 1 Raw Red Shrimp & Monkfish with Pil Pil Butter is inspired by the clas…" at bounding box center [817, 384] width 248 height 25
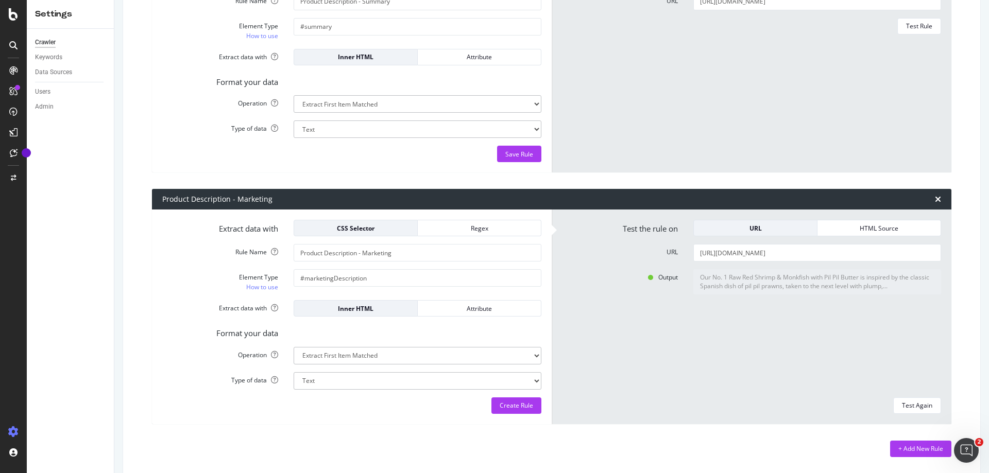
scroll to position [3233, 0]
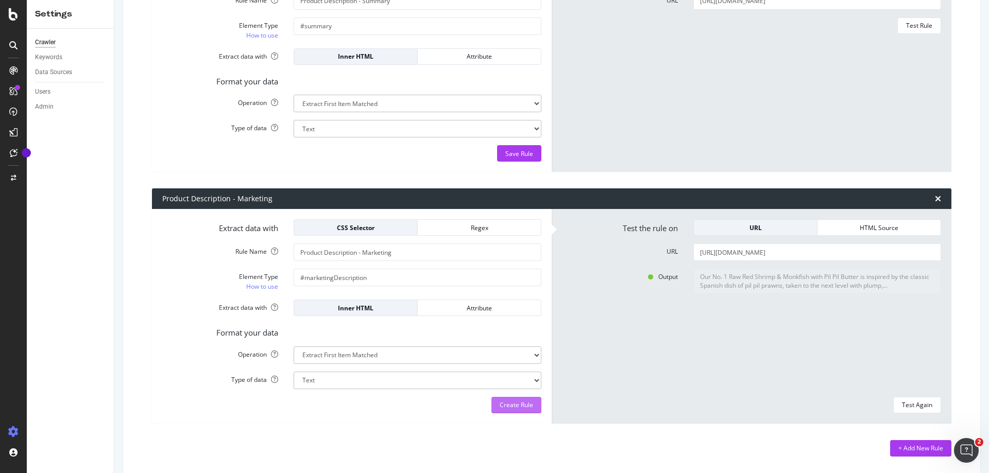
click at [516, 405] on div "Create Rule" at bounding box center [516, 405] width 33 height 9
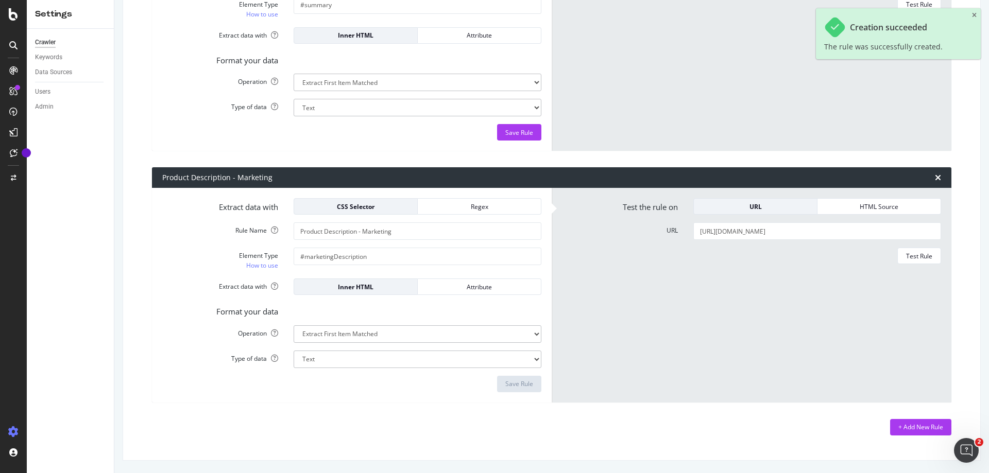
scroll to position [3100, 0]
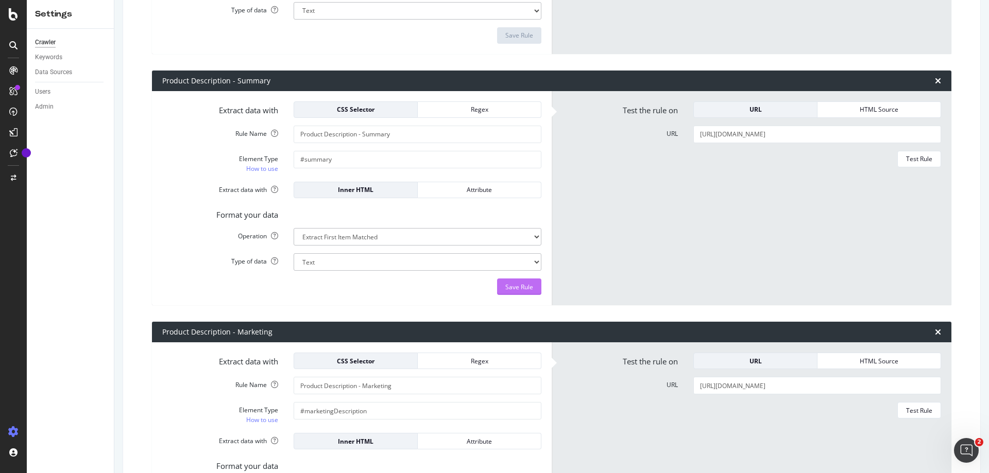
click at [512, 285] on div "Save Rule" at bounding box center [519, 287] width 28 height 9
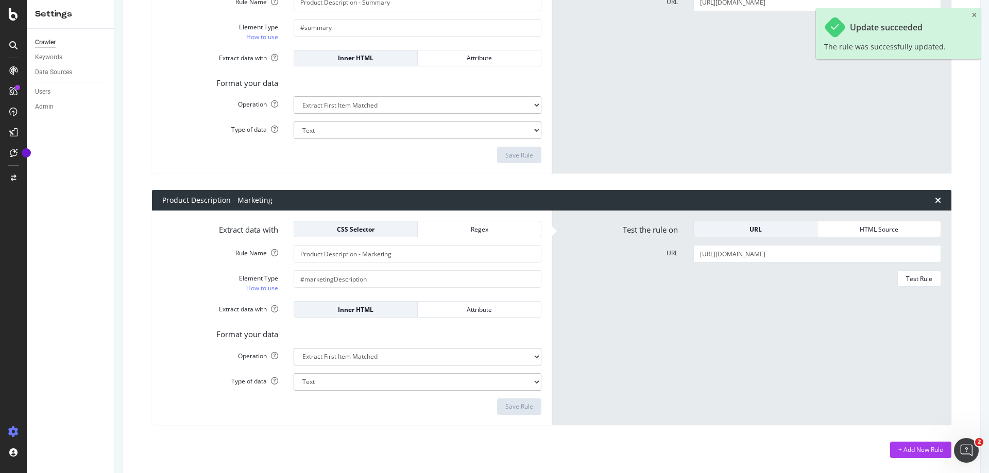
scroll to position [3255, 0]
